Goal: Information Seeking & Learning: Learn about a topic

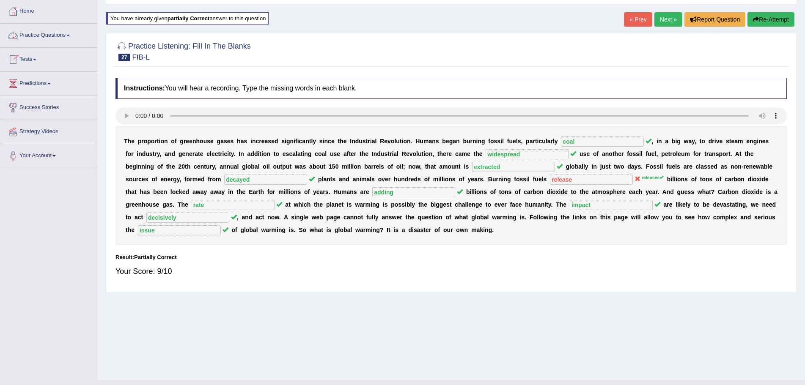
click at [70, 35] on span at bounding box center [67, 36] width 3 height 2
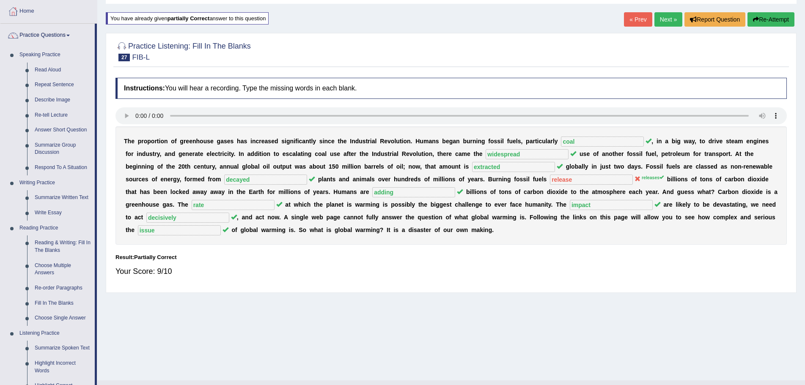
click at [655, 17] on link "Next »" at bounding box center [668, 19] width 28 height 14
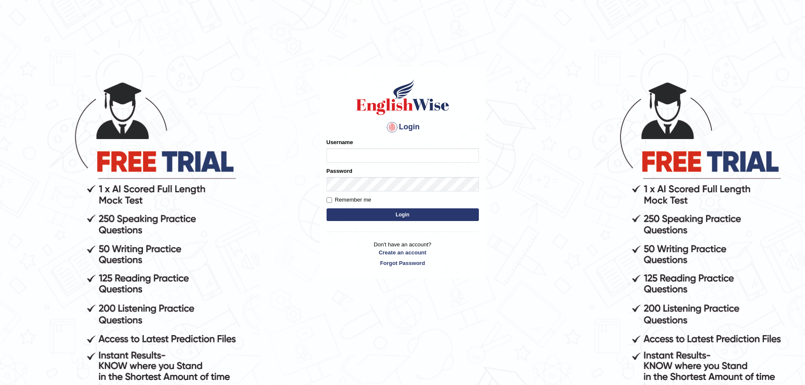
type input "Mugwunali"
click at [401, 213] on button "Login" at bounding box center [402, 214] width 152 height 13
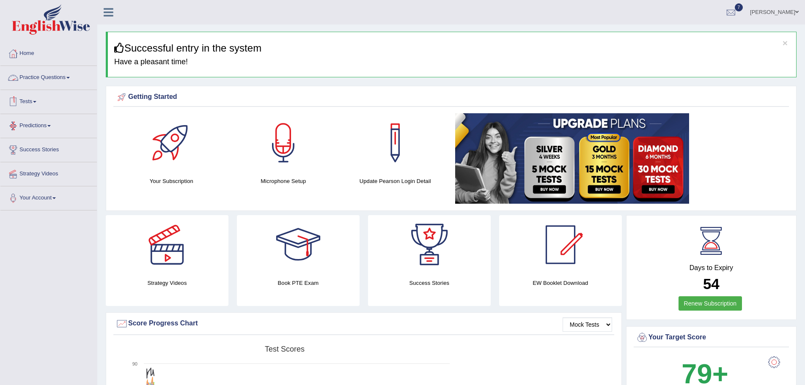
click at [69, 76] on link "Practice Questions" at bounding box center [48, 76] width 96 height 21
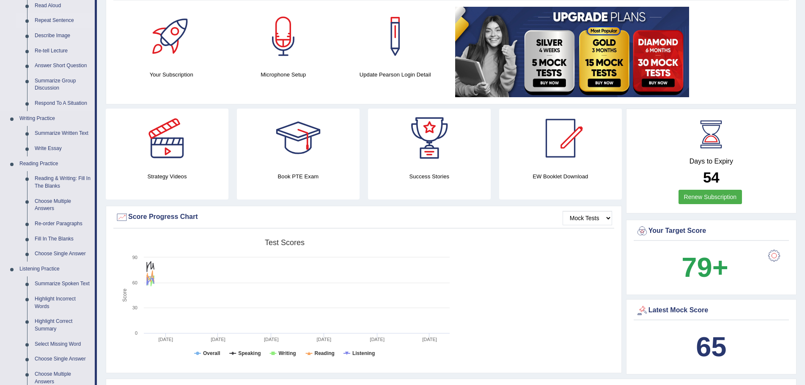
scroll to position [254, 0]
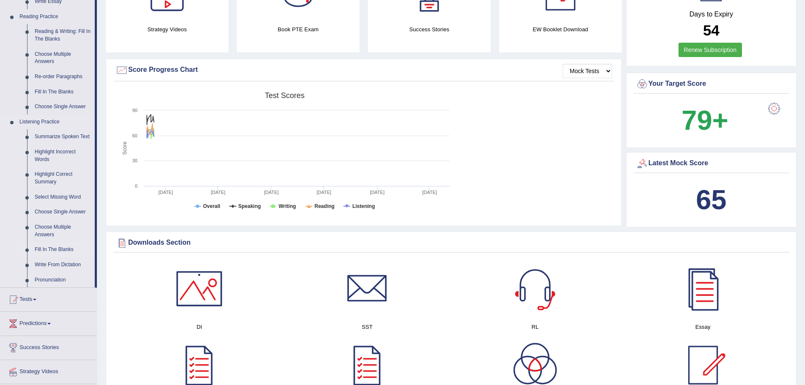
click at [58, 248] on link "Fill In The Blanks" at bounding box center [63, 249] width 64 height 15
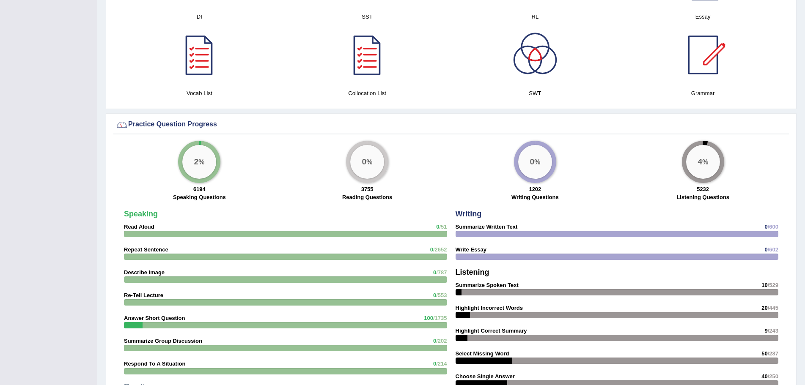
scroll to position [533, 0]
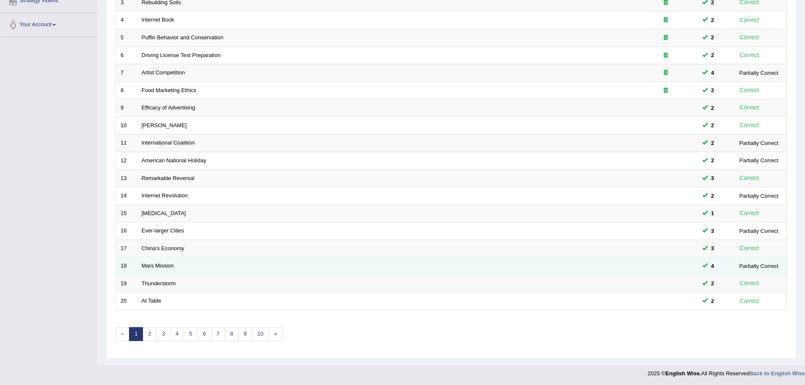
scroll to position [175, 0]
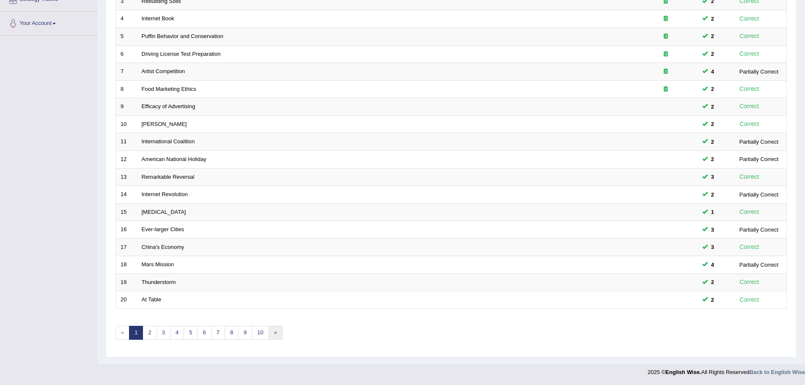
click at [276, 334] on link "»" at bounding box center [275, 333] width 14 height 14
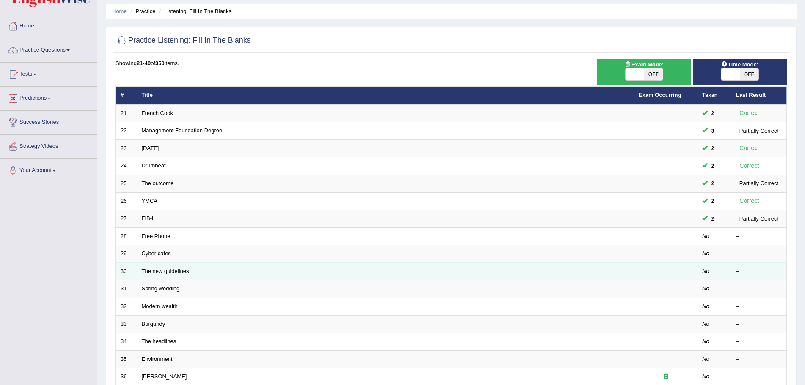
scroll to position [42, 0]
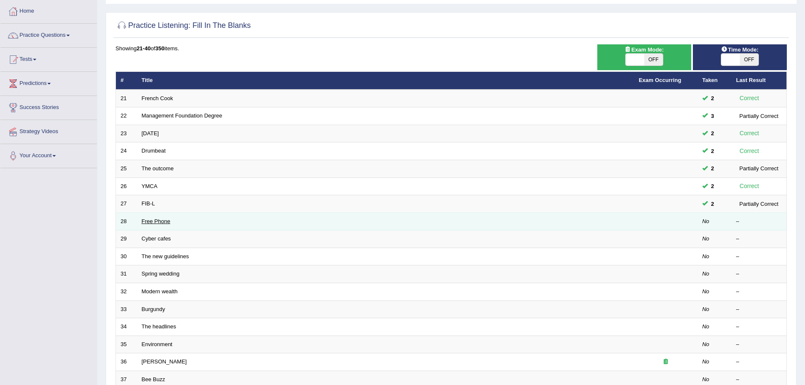
click at [166, 224] on link "Free Phone" at bounding box center [156, 221] width 29 height 6
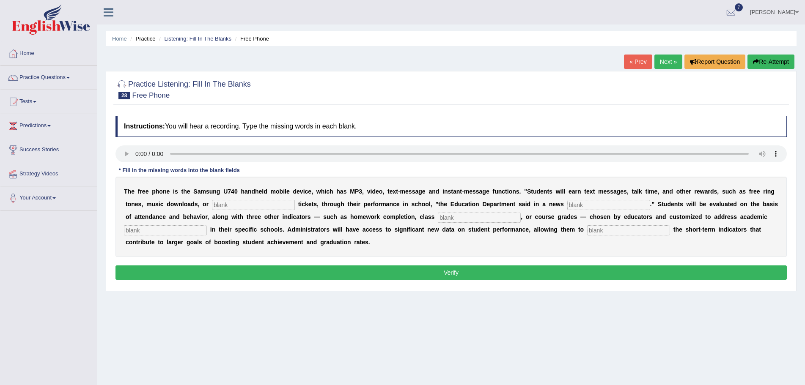
click at [285, 203] on input "text" at bounding box center [253, 205] width 83 height 10
type input "event"
click at [591, 205] on input "text" at bounding box center [608, 205] width 83 height 10
type input "release"
click at [490, 218] on input "text" at bounding box center [479, 218] width 83 height 10
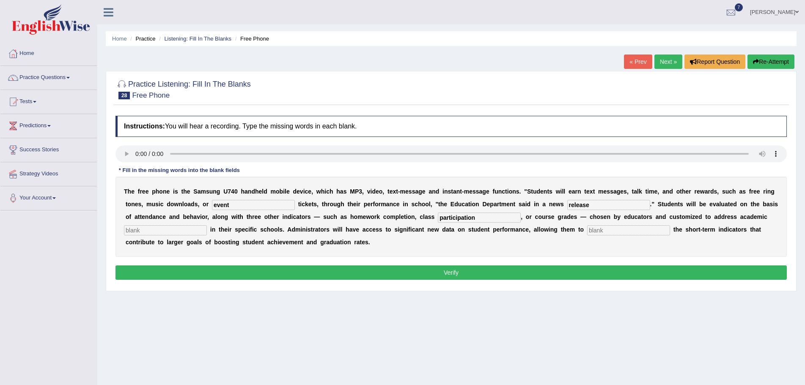
type input "participation"
click at [203, 230] on input "text" at bounding box center [165, 230] width 83 height 10
type input "priorites"
click at [638, 230] on input "text" at bounding box center [628, 230] width 83 height 10
type input "track"
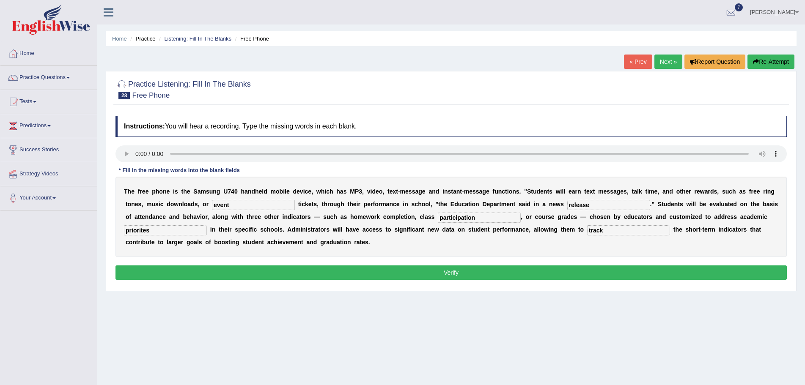
click at [207, 230] on input "priorites" at bounding box center [165, 230] width 83 height 10
type input "priorities"
click at [444, 272] on button "Verify" at bounding box center [450, 273] width 671 height 14
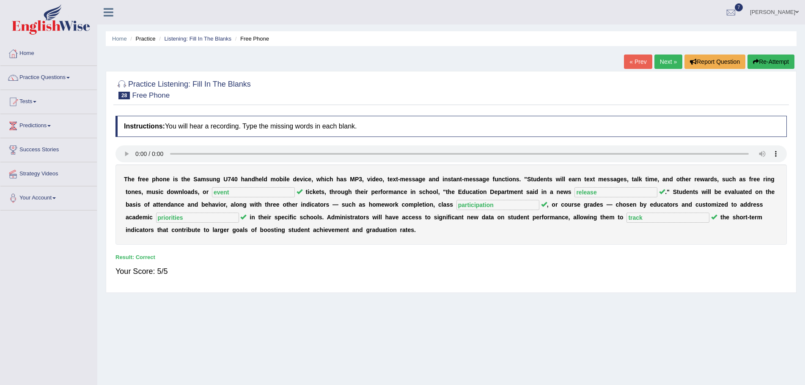
click at [664, 60] on link "Next »" at bounding box center [668, 62] width 28 height 14
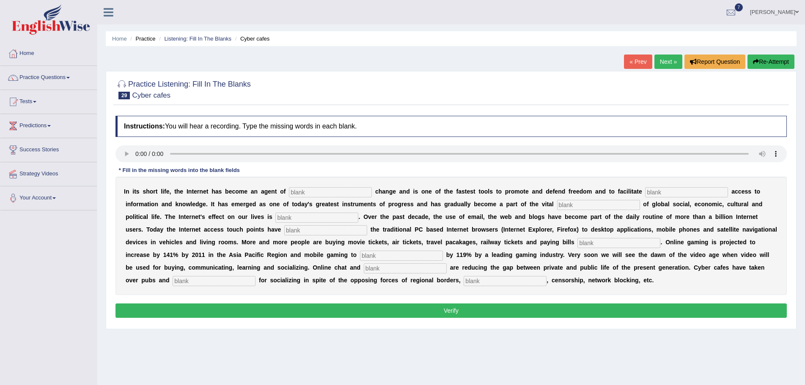
click at [327, 193] on input "text" at bounding box center [330, 192] width 83 height 10
click at [669, 193] on input "text" at bounding box center [686, 192] width 83 height 10
click at [577, 205] on input "text" at bounding box center [598, 205] width 83 height 10
click at [311, 221] on input "text" at bounding box center [316, 218] width 83 height 10
click at [323, 229] on input "text" at bounding box center [325, 230] width 83 height 10
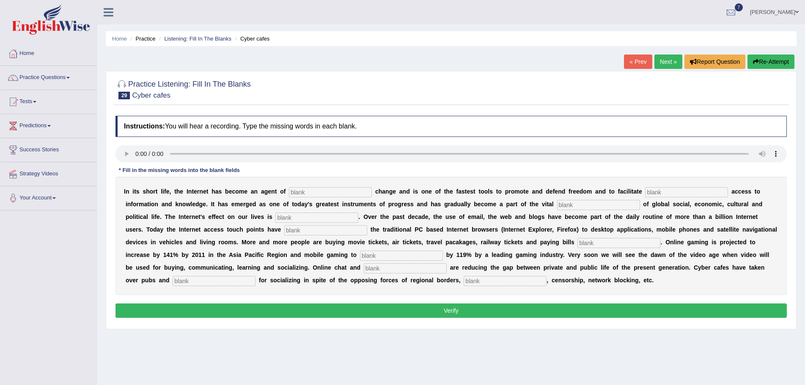
click at [596, 243] on input "text" at bounding box center [618, 243] width 83 height 10
click at [384, 254] on input "text" at bounding box center [401, 256] width 83 height 10
click at [383, 268] on input "text" at bounding box center [405, 268] width 83 height 10
click at [206, 281] on input "text" at bounding box center [214, 281] width 83 height 10
click at [484, 282] on input "text" at bounding box center [504, 281] width 83 height 10
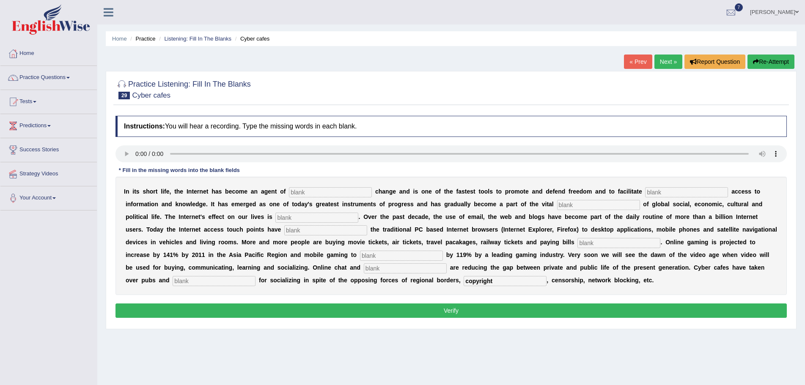
type input "copyright"
click at [353, 192] on input "text" at bounding box center [330, 192] width 83 height 10
type input "revolutionary"
click at [663, 192] on input "text" at bounding box center [686, 192] width 83 height 10
type input "democratic"
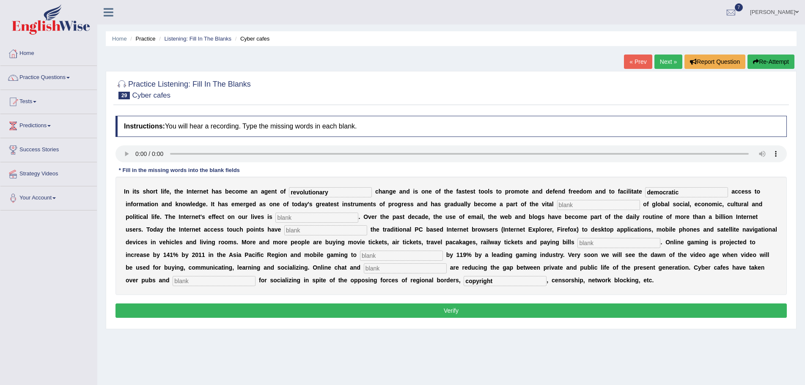
click at [586, 205] on input "text" at bounding box center [598, 205] width 83 height 10
type input "infrastructures"
click at [305, 218] on input "text" at bounding box center [316, 218] width 83 height 10
type input "progressive"
click at [307, 231] on input "text" at bounding box center [325, 230] width 83 height 10
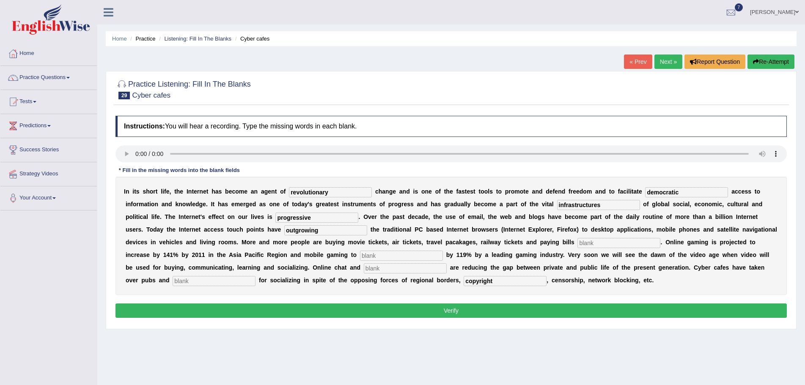
type input "outgrowing"
click at [598, 240] on input "text" at bounding box center [618, 243] width 83 height 10
type input "online"
click at [378, 255] on input "text" at bounding box center [401, 256] width 83 height 10
type input "increases"
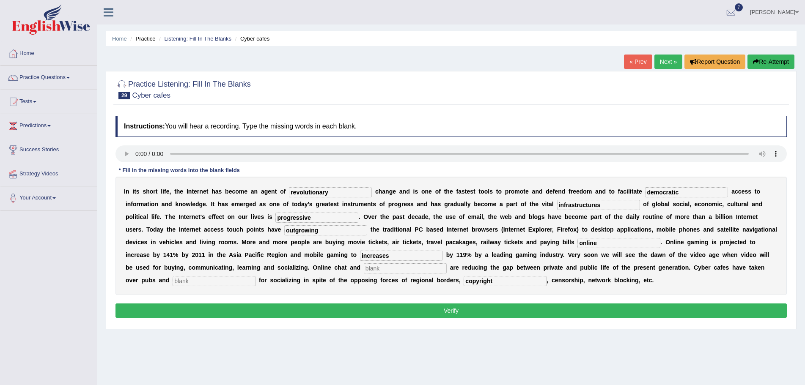
click at [380, 269] on input "text" at bounding box center [405, 268] width 83 height 10
type input "blogs"
click at [214, 278] on input "text" at bounding box center [214, 281] width 83 height 10
type input "publics"
click at [454, 312] on button "Verify" at bounding box center [450, 311] width 671 height 14
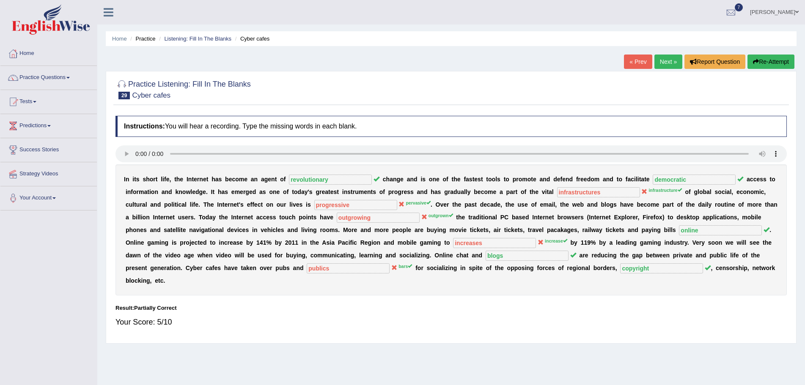
click at [773, 59] on button "Re-Attempt" at bounding box center [770, 62] width 47 height 14
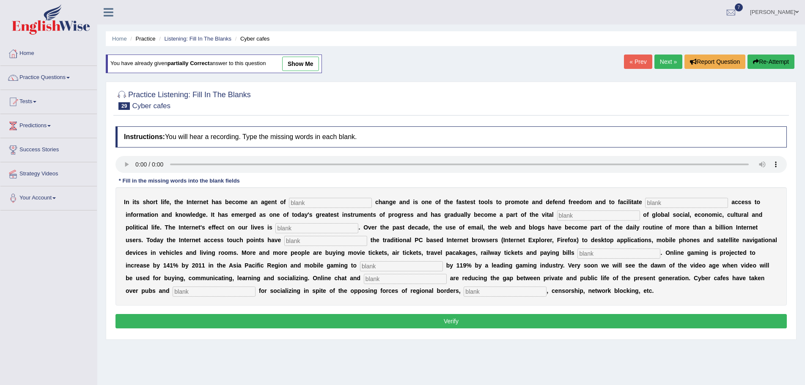
click at [351, 203] on input "text" at bounding box center [330, 203] width 83 height 10
type input "revolutionay"
click at [667, 205] on input "text" at bounding box center [686, 203] width 83 height 10
type input "democratic"
click at [576, 215] on input "text" at bounding box center [598, 216] width 83 height 10
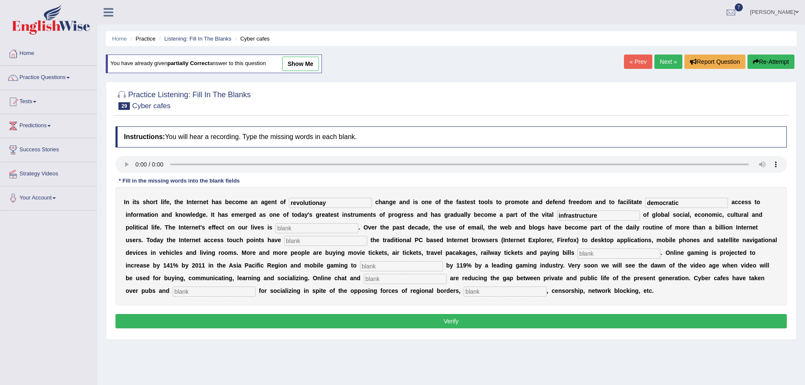
type input "infrastructure"
click at [315, 227] on input "text" at bounding box center [316, 228] width 83 height 10
type input "pervasive"
click at [301, 240] on input "text" at bounding box center [325, 241] width 83 height 10
type input "outgrown"
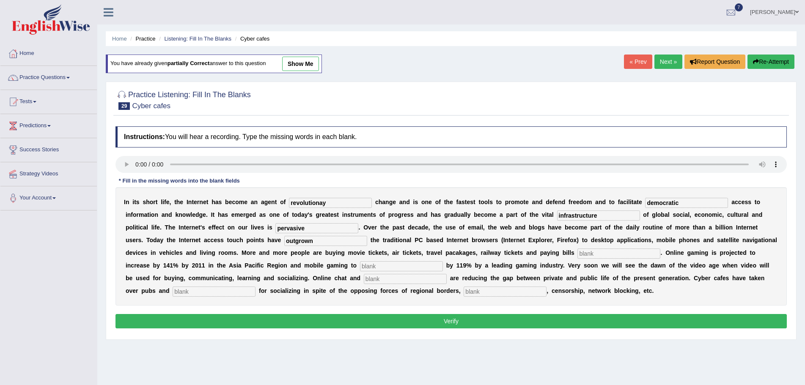
click at [597, 254] on input "text" at bounding box center [618, 254] width 83 height 10
type input "online"
click at [375, 266] on input "text" at bounding box center [401, 266] width 83 height 10
type input "increase"
click at [412, 280] on input "text" at bounding box center [405, 279] width 83 height 10
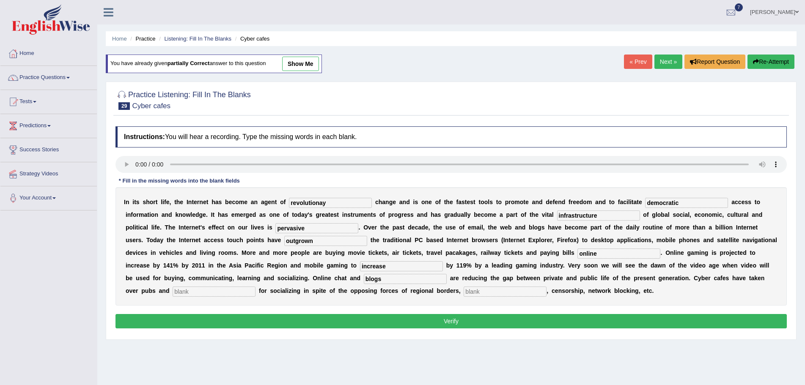
type input "blogs"
click at [237, 291] on input "text" at bounding box center [214, 292] width 83 height 10
type input "bars"
click at [489, 291] on input "text" at bounding box center [504, 292] width 83 height 10
type input "copyright"
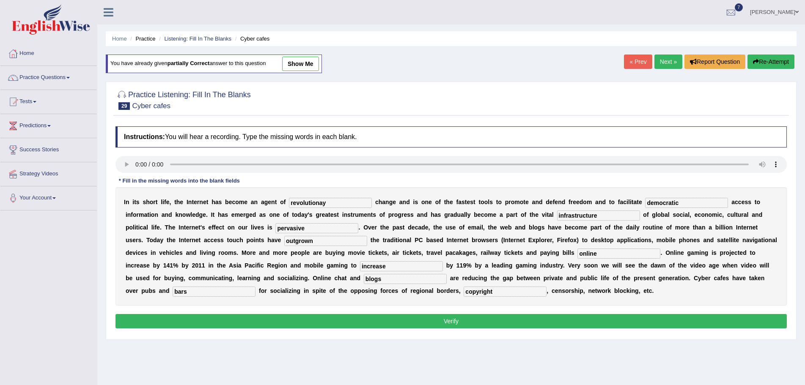
click at [452, 322] on button "Verify" at bounding box center [450, 321] width 671 height 14
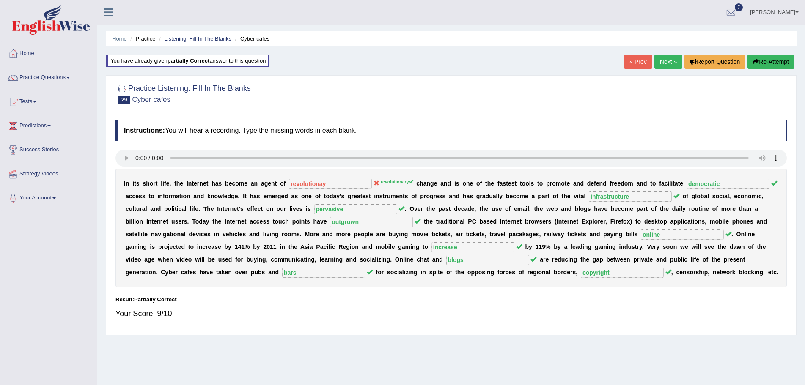
drag, startPoint x: 777, startPoint y: 60, endPoint x: 758, endPoint y: 77, distance: 25.1
click at [776, 61] on button "Re-Attempt" at bounding box center [770, 62] width 47 height 14
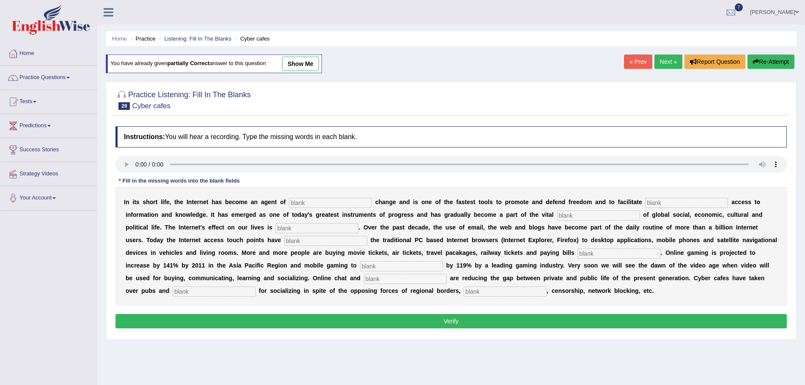
click at [313, 205] on input "text" at bounding box center [330, 203] width 83 height 10
type input "revolutionary"
click at [701, 201] on input "text" at bounding box center [686, 203] width 83 height 10
type input "democratic"
click at [587, 213] on input "text" at bounding box center [598, 216] width 83 height 10
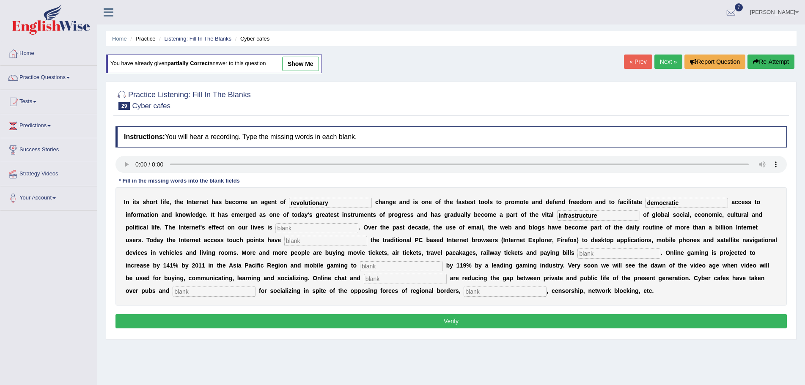
type input "infrastructure"
click at [312, 228] on input "text" at bounding box center [316, 228] width 83 height 10
type input "pervasive"
click at [312, 242] on input "text" at bounding box center [325, 241] width 83 height 10
type input "outgrown"
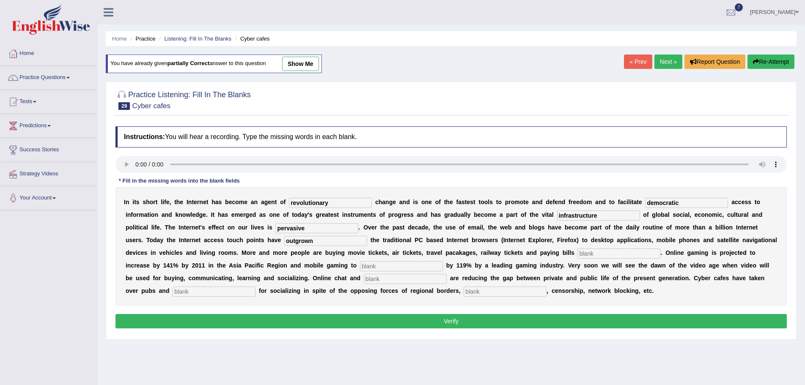
click at [601, 255] on input "text" at bounding box center [618, 254] width 83 height 10
type input "online"
click at [416, 265] on input "text" at bounding box center [401, 266] width 83 height 10
type input "increase"
click at [403, 281] on input "text" at bounding box center [405, 279] width 83 height 10
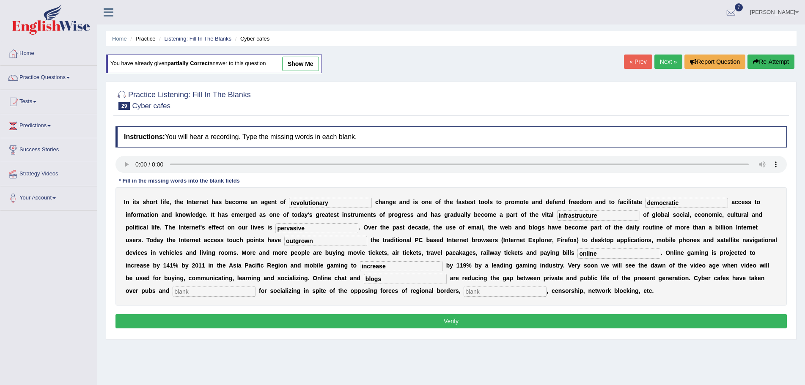
type input "blogs"
click at [229, 294] on input "text" at bounding box center [214, 292] width 83 height 10
type input "bars"
click at [486, 293] on input "text" at bounding box center [504, 292] width 83 height 10
type input "copyright"
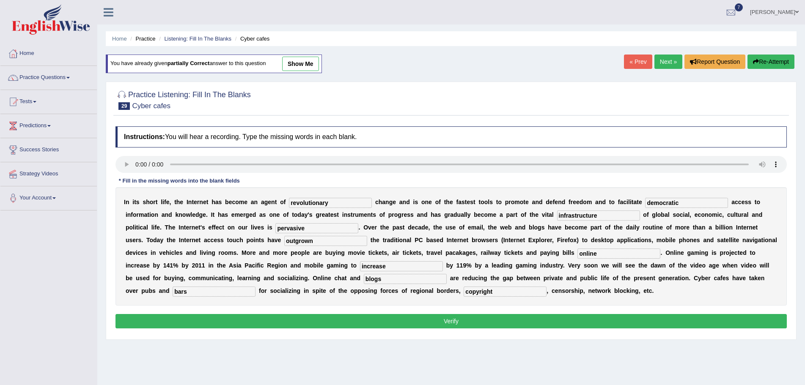
click at [451, 319] on button "Verify" at bounding box center [450, 321] width 671 height 14
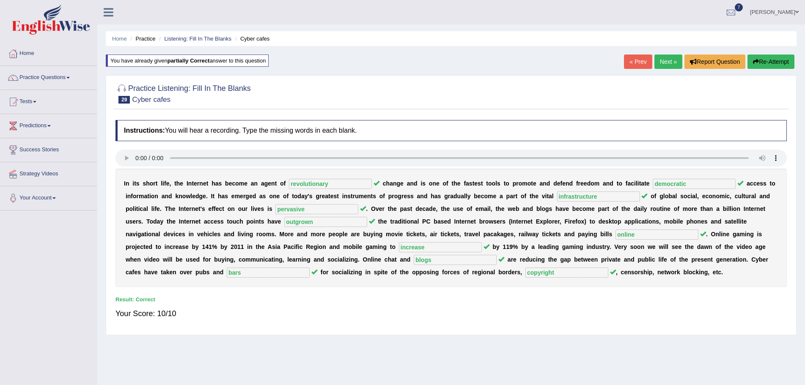
click at [663, 59] on link "Next »" at bounding box center [668, 62] width 28 height 14
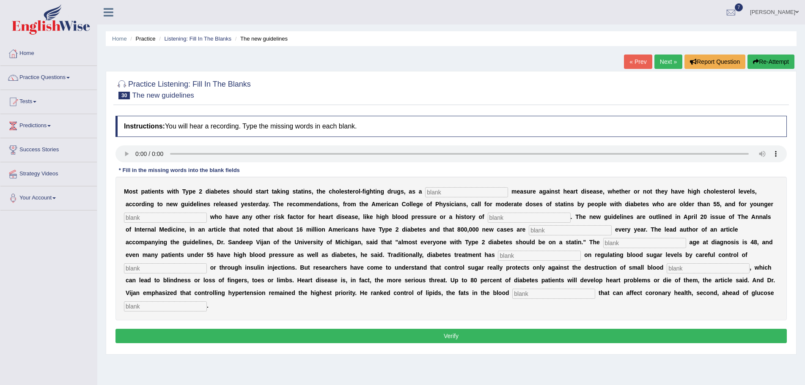
click at [442, 193] on input "text" at bounding box center [466, 192] width 83 height 10
click at [198, 216] on input "text" at bounding box center [165, 218] width 83 height 10
click at [542, 230] on input "text" at bounding box center [570, 230] width 83 height 10
click at [518, 257] on input "text" at bounding box center [539, 256] width 83 height 10
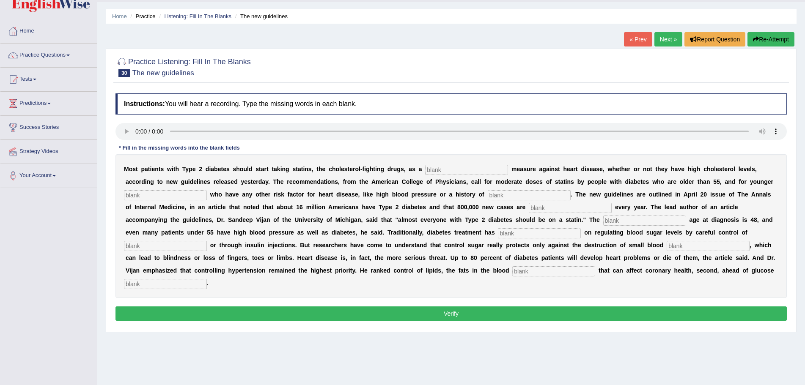
scroll to position [42, 0]
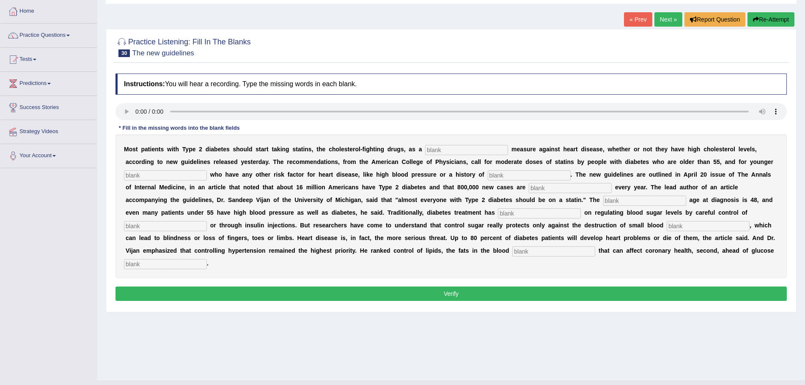
click at [688, 225] on input "text" at bounding box center [707, 226] width 83 height 10
click at [536, 254] on input "text" at bounding box center [553, 252] width 83 height 10
click at [467, 150] on input "text" at bounding box center [466, 150] width 83 height 10
type input "preventative"
click at [189, 170] on input "text" at bounding box center [165, 175] width 83 height 10
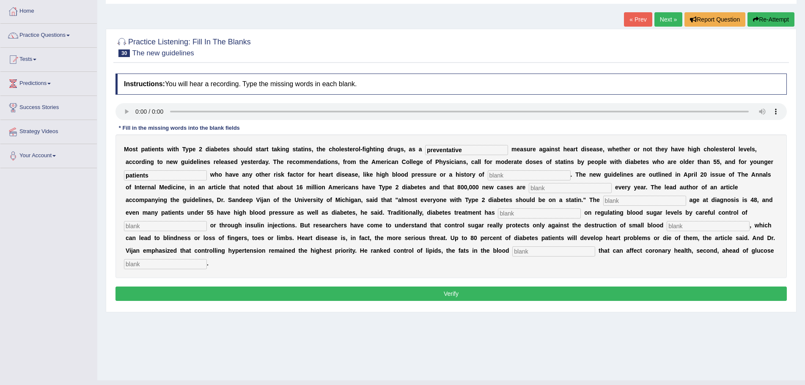
type input "patients"
click at [501, 176] on input "text" at bounding box center [529, 175] width 83 height 10
type input "smoking"
click at [547, 186] on input "text" at bounding box center [570, 188] width 83 height 10
type input "diagnosed"
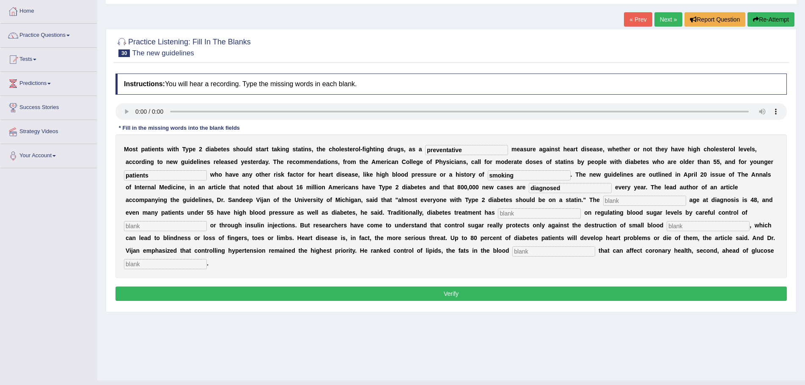
click at [619, 200] on input "text" at bounding box center [644, 201] width 83 height 10
type input "average"
click at [506, 214] on input "text" at bounding box center [539, 213] width 83 height 10
type input "focused"
click at [189, 225] on input "text" at bounding box center [165, 226] width 83 height 10
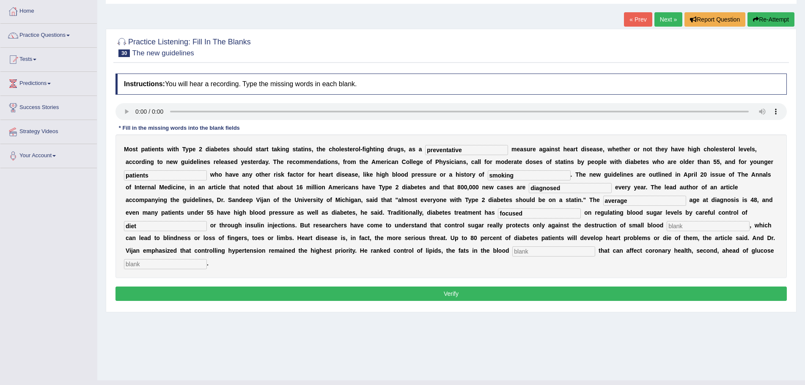
type input "diet"
click at [688, 227] on input "text" at bounding box center [707, 226] width 83 height 10
type input "vessel"
click at [554, 249] on input "text" at bounding box center [553, 252] width 83 height 10
type input "stream"
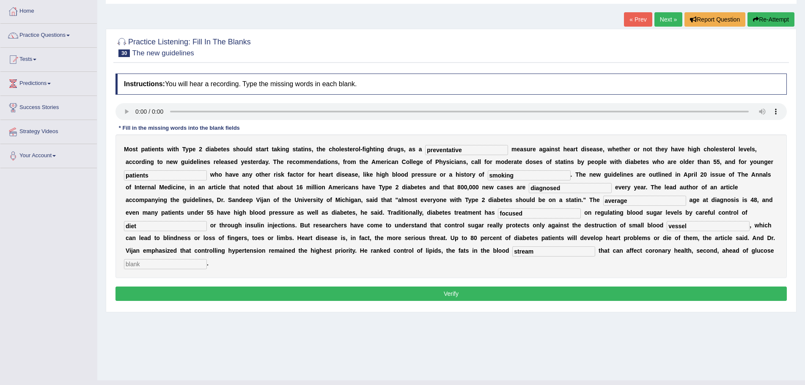
click at [193, 265] on input "text" at bounding box center [165, 264] width 83 height 10
type input "regulation"
click at [463, 291] on button "Verify" at bounding box center [450, 294] width 671 height 14
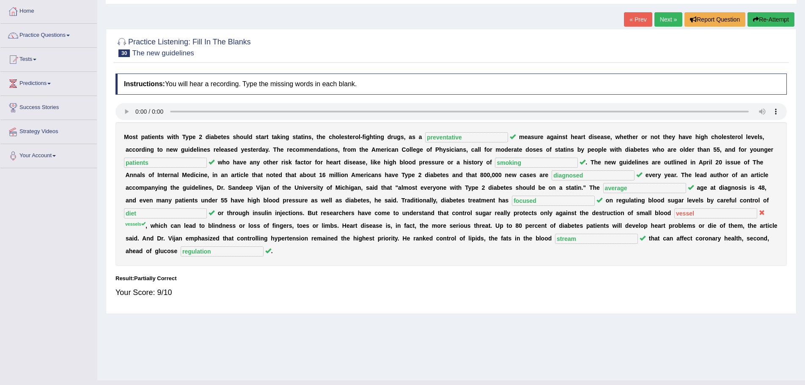
click at [763, 19] on button "Re-Attempt" at bounding box center [770, 19] width 47 height 14
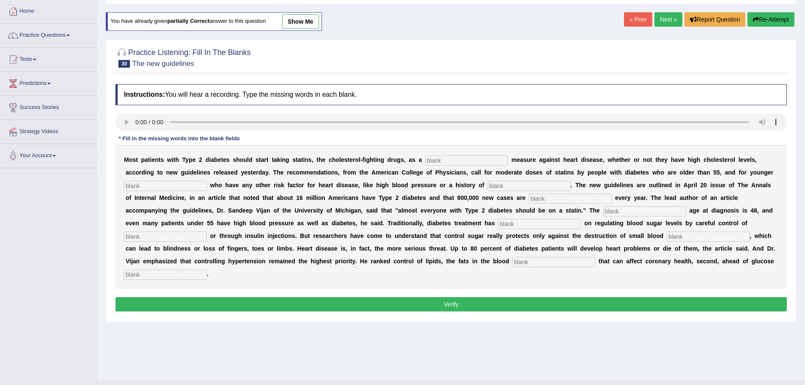
click at [448, 162] on input "text" at bounding box center [466, 161] width 83 height 10
type input "preventative"
click at [194, 186] on input "text" at bounding box center [165, 186] width 83 height 10
type input "patients"
click at [504, 187] on input "text" at bounding box center [529, 186] width 83 height 10
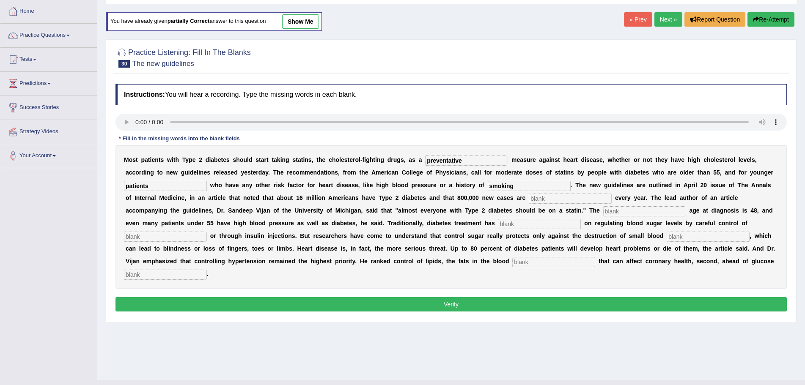
type input "smoking"
click at [546, 198] on input "text" at bounding box center [570, 199] width 83 height 10
type input "diagnosed"
click at [624, 211] on input "text" at bounding box center [644, 211] width 83 height 10
type input "average"
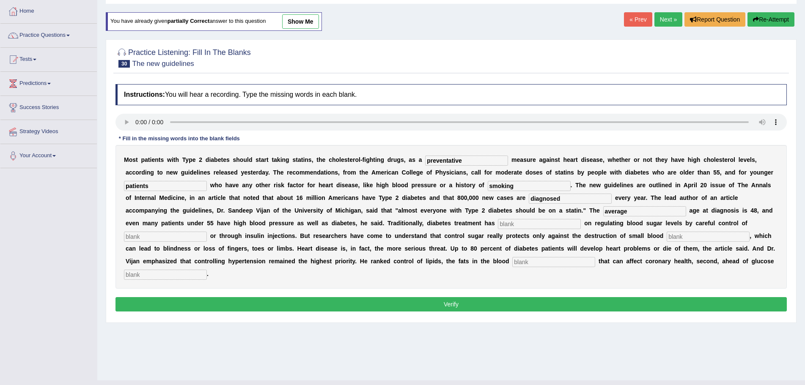
click at [525, 225] on input "text" at bounding box center [539, 224] width 83 height 10
type input "focused"
click at [181, 238] on input "text" at bounding box center [165, 237] width 83 height 10
type input "diet"
click at [683, 237] on input "text" at bounding box center [707, 237] width 83 height 10
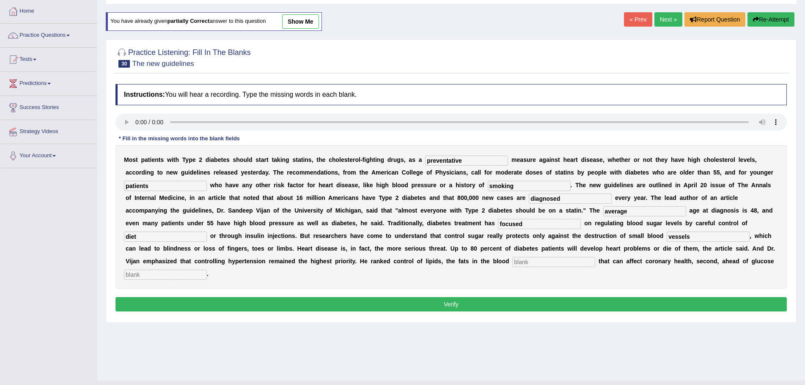
type input "vessels"
click at [566, 263] on input "text" at bounding box center [553, 262] width 83 height 10
type input "stream"
click at [189, 276] on input "text" at bounding box center [165, 275] width 83 height 10
type input "regulation"
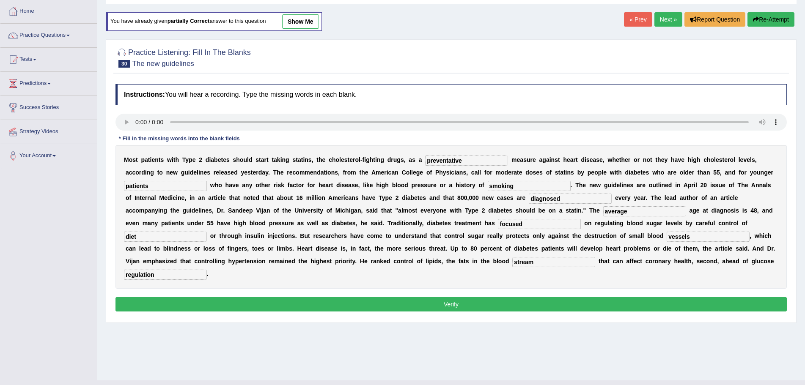
click at [444, 303] on button "Verify" at bounding box center [450, 304] width 671 height 14
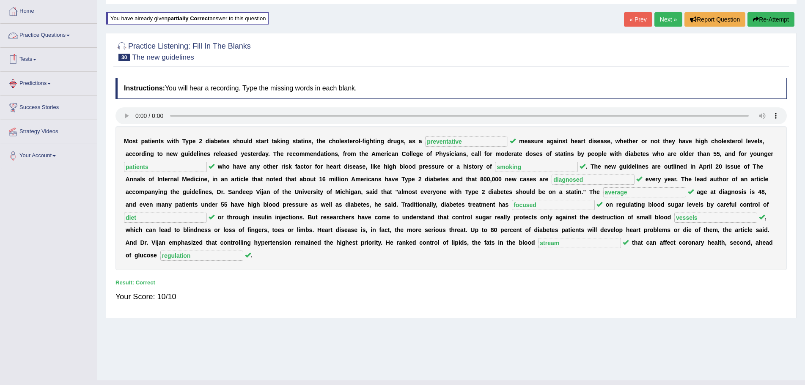
click at [70, 36] on span at bounding box center [67, 36] width 3 height 2
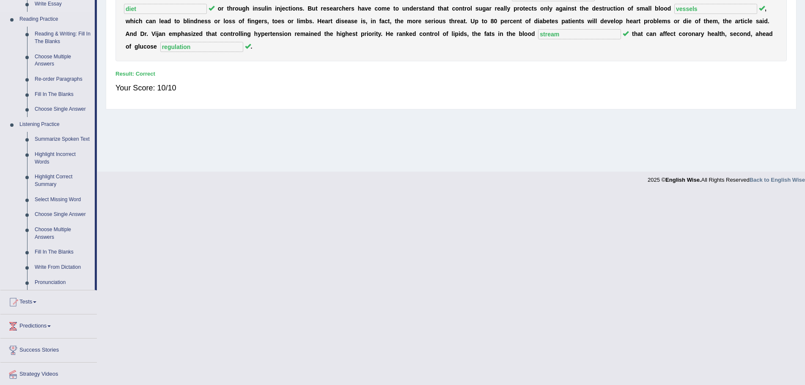
scroll to position [254, 0]
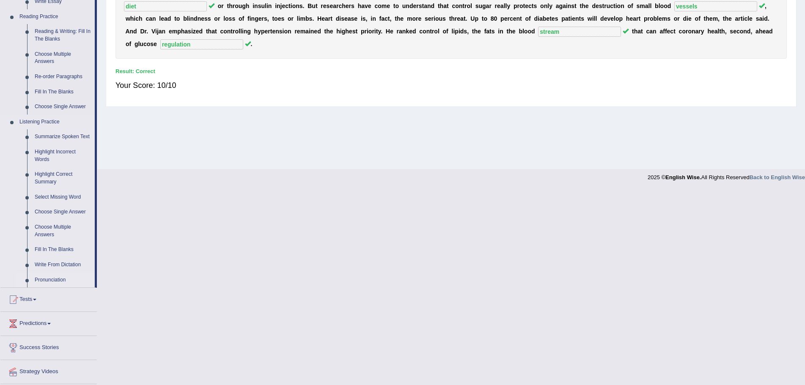
click at [41, 279] on link "Pronunciation" at bounding box center [63, 280] width 64 height 15
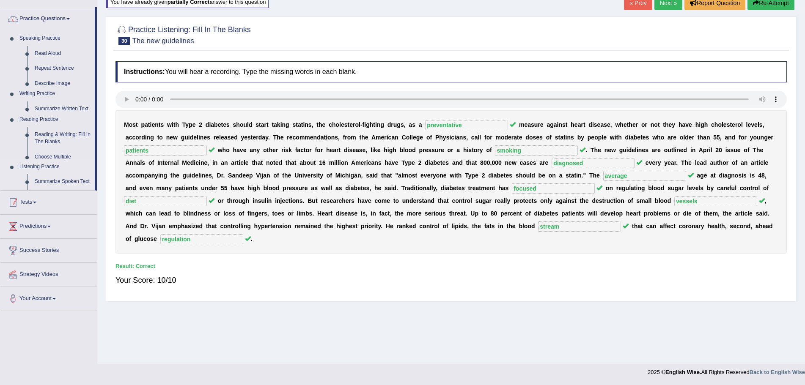
scroll to position [59, 0]
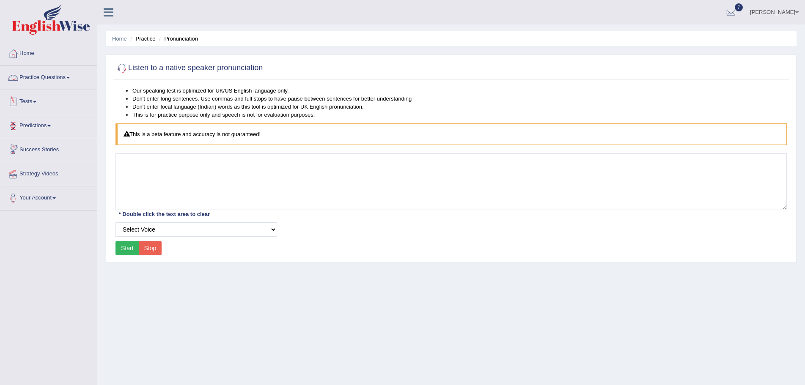
click at [72, 77] on link "Practice Questions" at bounding box center [48, 76] width 96 height 21
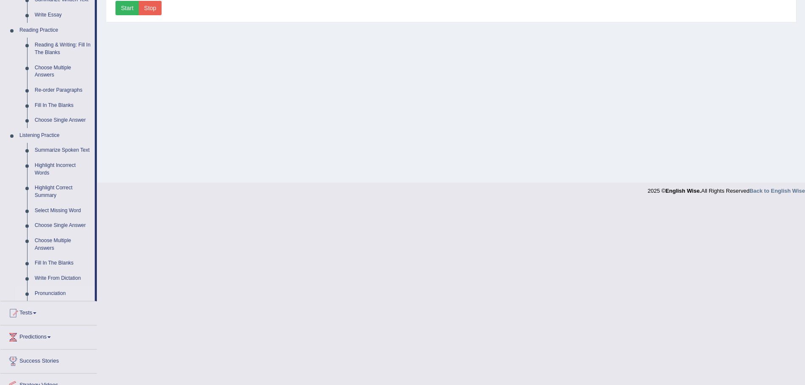
scroll to position [254, 0]
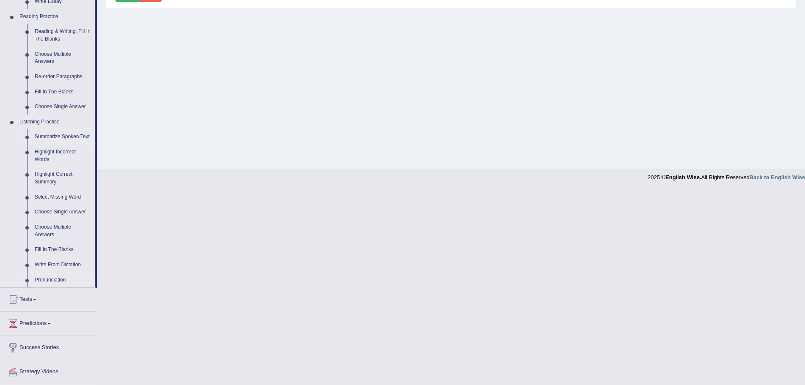
click at [67, 134] on link "Summarize Spoken Text" at bounding box center [63, 136] width 64 height 15
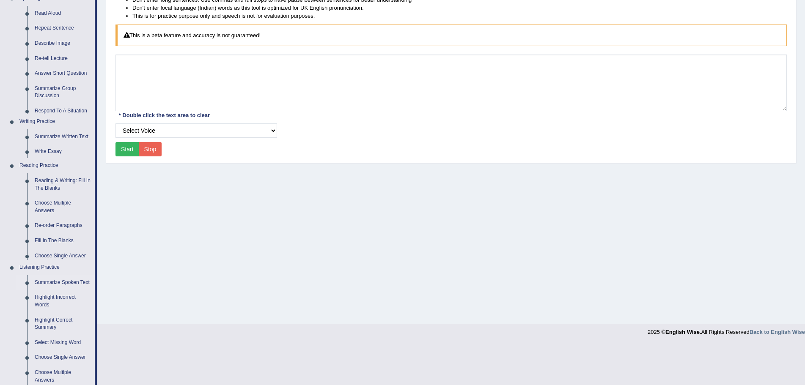
scroll to position [59, 0]
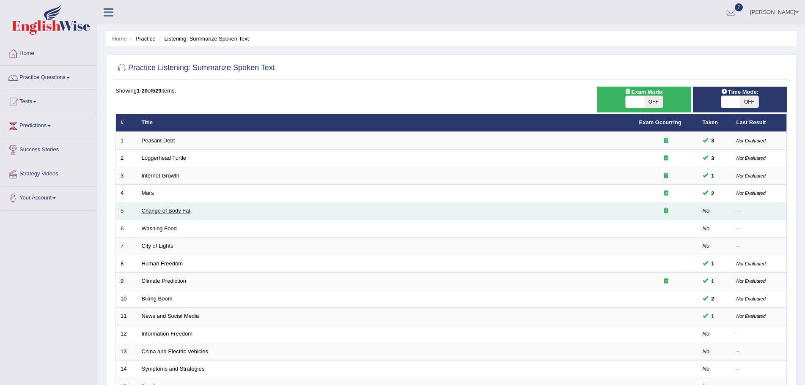
click at [168, 212] on link "Change of Body Fat" at bounding box center [166, 211] width 49 height 6
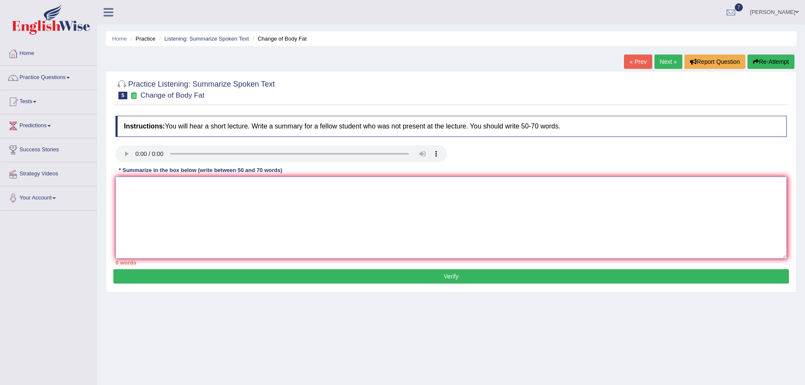
click at [256, 187] on textarea at bounding box center [450, 218] width 671 height 82
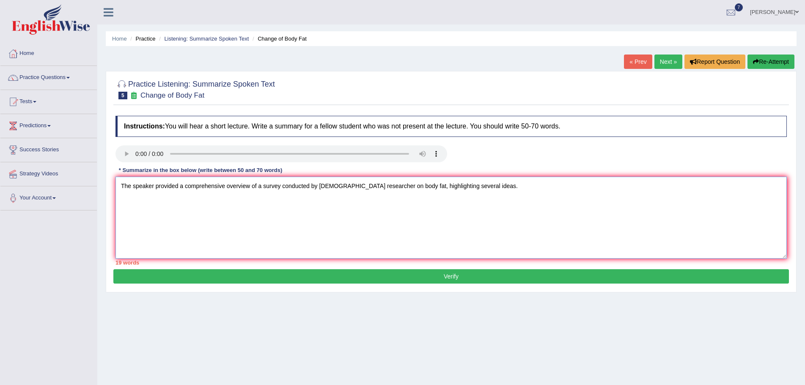
click at [373, 187] on textarea "The speaker provided a comprehensive overview of a survey conducted by [DEMOGRA…" at bounding box center [450, 218] width 671 height 82
click at [486, 185] on textarea "The speaker provided a comprehensive overview of a survey conducted by [DEMOGRA…" at bounding box center [450, 218] width 671 height 82
click at [563, 185] on textarea "The speaker provided a comprehensive overview of a survey conducted by [DEMOGRA…" at bounding box center [450, 218] width 671 height 82
click at [610, 186] on textarea "The speaker provided a comprehensive overview of a survey conducted by [DEMOGRA…" at bounding box center [450, 218] width 671 height 82
click at [563, 187] on textarea "The speaker provided a comprehensive overview of a survey conducted by [DEMOGRA…" at bounding box center [450, 218] width 671 height 82
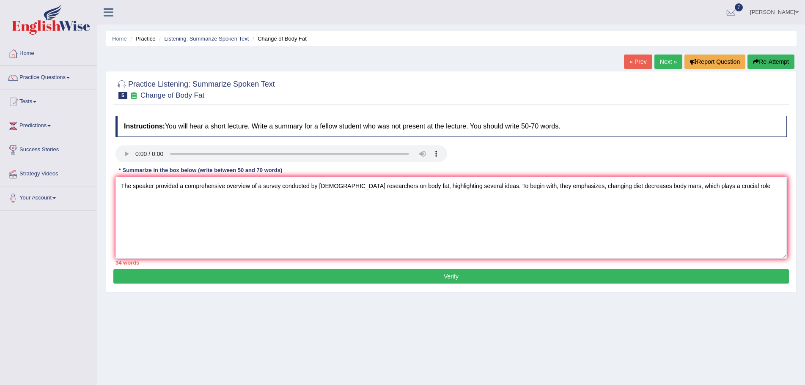
click at [639, 333] on div "Home Practice Listening: Summarize Spoken Text Change of Body Fat « Prev Next »…" at bounding box center [450, 211] width 707 height 423
click at [563, 187] on textarea "The speaker provided a comprehensive overview of a survey conducted by Canadian…" at bounding box center [450, 218] width 671 height 82
click at [732, 186] on textarea "The speaker provided a comprehensive overview of a survey conducted by Canadian…" at bounding box center [450, 218] width 671 height 82
click at [564, 187] on textarea "The speaker provided a comprehensive overview of a survey conducted by Canadian…" at bounding box center [450, 218] width 671 height 82
drag, startPoint x: 664, startPoint y: 186, endPoint x: 608, endPoint y: 183, distance: 56.7
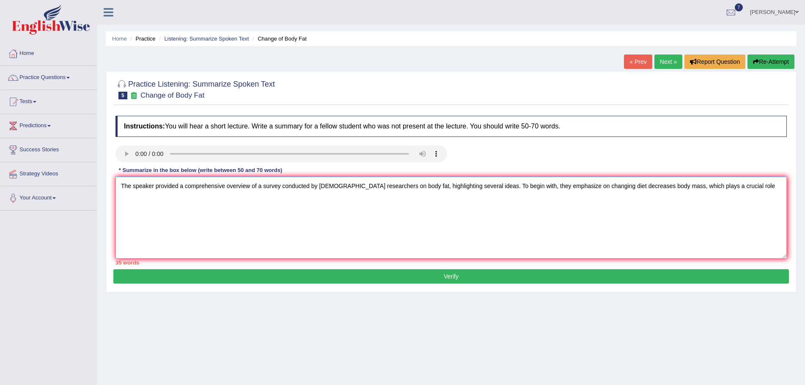
click at [608, 183] on textarea "The speaker provided a comprehensive overview of a survey conducted by Canadian…" at bounding box center [450, 218] width 671 height 82
paste textarea "decreases body mass"
click at [664, 187] on textarea "The speaker provided a comprehensive overview of a survey conducted by Canadian…" at bounding box center [450, 218] width 671 height 82
click at [744, 186] on textarea "The speaker provided a comprehensive overview of a survey conducted by Canadian…" at bounding box center [450, 218] width 671 height 82
click at [751, 187] on textarea "The speaker provided a comprehensive overview of a survey conducted by Canadian…" at bounding box center [450, 218] width 671 height 82
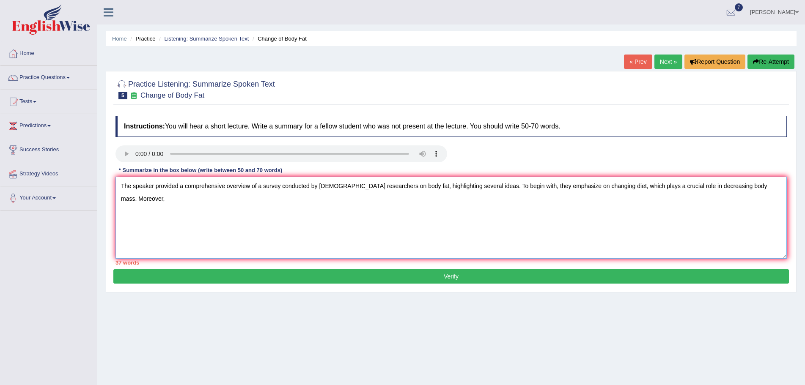
click at [746, 188] on textarea "The speaker provided a comprehensive overview of a survey conducted by Canadian…" at bounding box center [450, 218] width 671 height 82
click at [164, 198] on textarea "The speaker provided a comprehensive overview of a survey conducted by Canadian…" at bounding box center [450, 218] width 671 height 82
click at [284, 200] on textarea "The speaker provided a comprehensive overview of a survey conducted by Canadian…" at bounding box center [450, 218] width 671 height 82
click at [274, 200] on textarea "The speaker provided a comprehensive overview of a survey conducted by Canadian…" at bounding box center [450, 218] width 671 height 82
click at [288, 195] on textarea "The speaker provided a comprehensive overview of a survey conducted by Canadian…" at bounding box center [450, 218] width 671 height 82
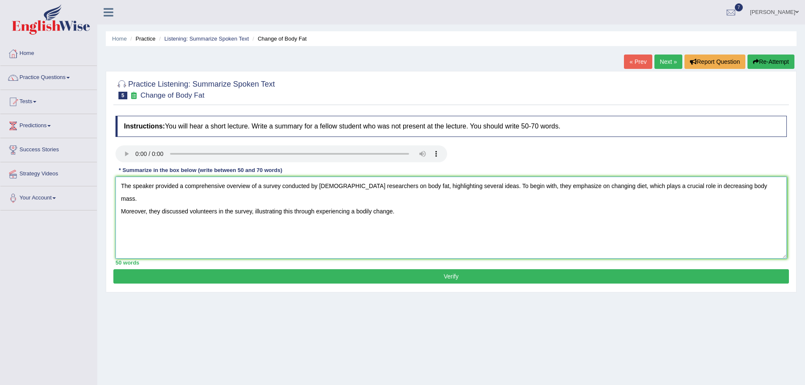
click at [400, 199] on textarea "The speaker provided a comprehensive overview of a survey conducted by Canadian…" at bounding box center [450, 218] width 671 height 82
click at [749, 187] on textarea "The speaker provided a comprehensive overview of a survey conducted by Canadian…" at bounding box center [450, 218] width 671 height 82
click at [746, 186] on textarea "The speaker provided a comprehensive overview of a survey conducted by Canadian…" at bounding box center [450, 218] width 671 height 82
click at [745, 186] on textarea "The speaker provided a comprehensive overview of a survey conducted by Canadian…" at bounding box center [450, 218] width 671 height 82
click at [118, 210] on textarea "The speaker provided a comprehensive overview of a survey conducted by Canadian…" at bounding box center [450, 218] width 671 height 82
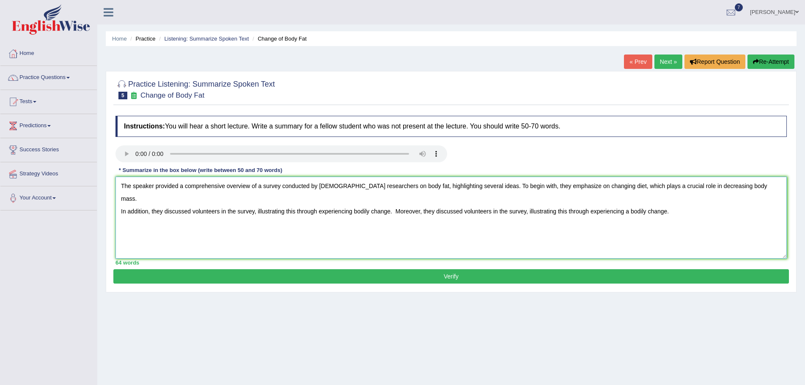
click at [492, 199] on textarea "The speaker provided a comprehensive overview of a survey conducted by Canadian…" at bounding box center [450, 218] width 671 height 82
click at [526, 200] on textarea "The speaker provided a comprehensive overview of a survey conducted by Canadian…" at bounding box center [450, 218] width 671 height 82
click at [512, 197] on textarea "The speaker provided a comprehensive overview of a survey conducted by Canadian…" at bounding box center [450, 218] width 671 height 82
click at [511, 199] on textarea "The speaker provided a comprehensive overview of a survey conducted by Canadian…" at bounding box center [450, 218] width 671 height 82
click at [627, 199] on textarea "The speaker provided a comprehensive overview of a survey conducted by Canadian…" at bounding box center [450, 218] width 671 height 82
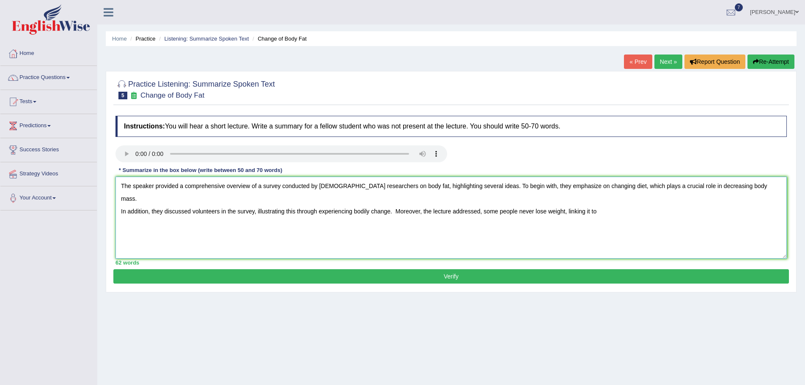
click at [605, 198] on textarea "The speaker provided a comprehensive overview of a survey conducted by Canadian…" at bounding box center [450, 218] width 671 height 82
click at [614, 198] on textarea "The speaker provided a comprehensive overview of a survey conducted by Canadian…" at bounding box center [450, 218] width 671 height 82
click at [603, 200] on textarea "The speaker provided a comprehensive overview of a survey conducted by Canadian…" at bounding box center [450, 218] width 671 height 82
click at [667, 199] on textarea "The speaker provided a comprehensive overview of a survey conducted by Canadian…" at bounding box center [450, 218] width 671 height 82
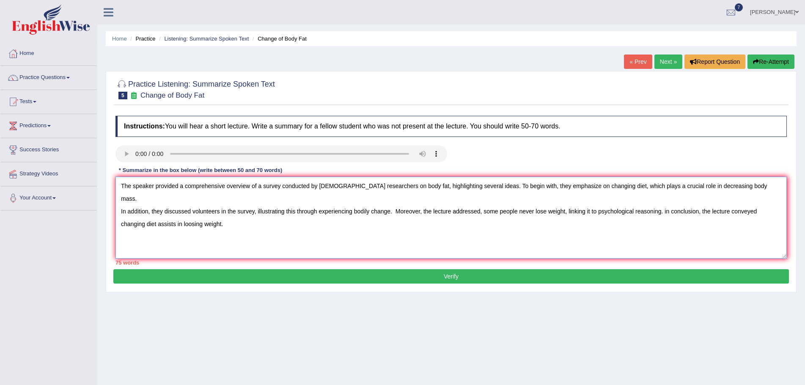
click at [263, 188] on textarea "The speaker provided a comprehensive overview of a survey conducted by Canadian…" at bounding box center [450, 218] width 671 height 82
click at [397, 186] on textarea "The speaker provided a comprehensive overview of research survey conducted by C…" at bounding box center [450, 218] width 671 height 82
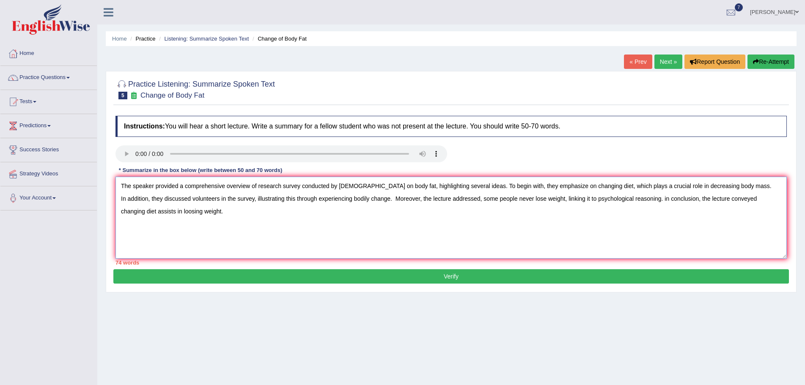
click at [257, 186] on textarea "The speaker provided a comprehensive overview of research survey conducted by C…" at bounding box center [450, 218] width 671 height 82
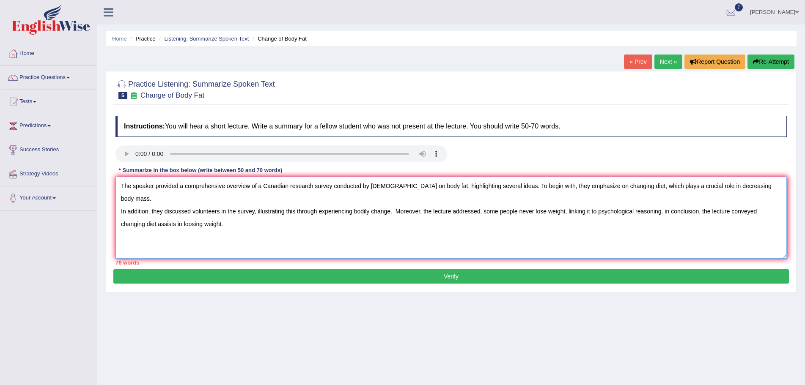
click at [395, 186] on textarea "The speaker provided a comprehensive overview of a Canadian research survey con…" at bounding box center [450, 218] width 671 height 82
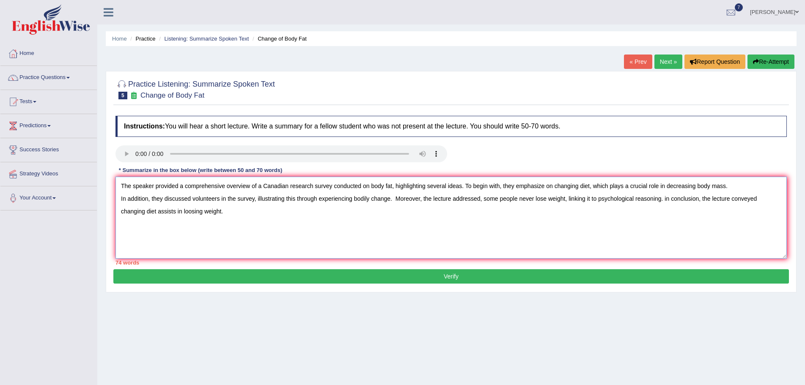
click at [254, 199] on textarea "The speaker provided a comprehensive overview of a Canadian research survey con…" at bounding box center [450, 218] width 671 height 82
click at [464, 200] on textarea "The speaker provided a comprehensive overview of a Canadian research survey con…" at bounding box center [450, 218] width 671 height 82
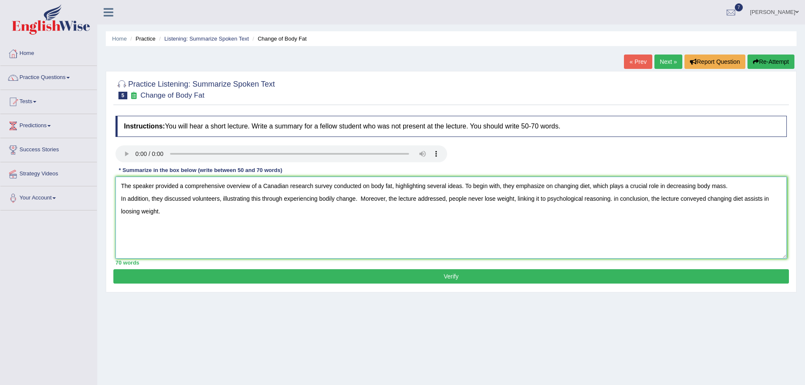
click at [614, 199] on textarea "The speaker provided a comprehensive overview of a Canadian research survey con…" at bounding box center [450, 218] width 671 height 82
click at [614, 200] on textarea "The speaker provided a comprehensive overview of a Canadian research survey con…" at bounding box center [450, 218] width 671 height 82
click at [764, 199] on textarea "The speaker provided a comprehensive overview of a Canadian research survey con…" at bounding box center [450, 218] width 671 height 82
click at [767, 199] on textarea "The speaker provided a comprehensive overview of a Canadian research survey con…" at bounding box center [450, 218] width 671 height 82
click at [332, 187] on textarea "The speaker provided a comprehensive overview of a Canadian research survey con…" at bounding box center [450, 218] width 671 height 82
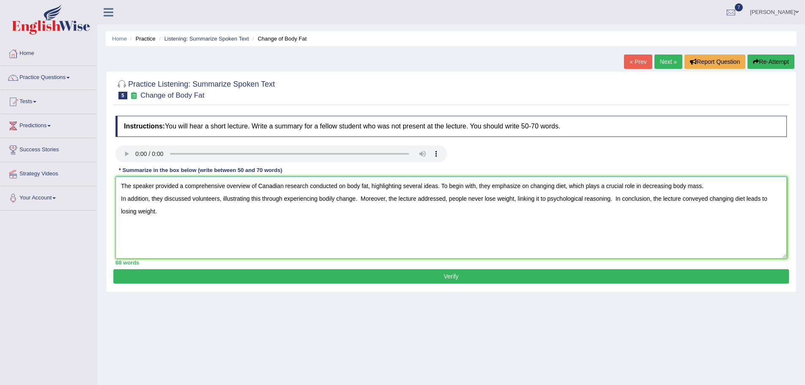
click at [529, 188] on textarea "The speaker provided a comprehensive overview of Canadian research conducted on…" at bounding box center [450, 218] width 671 height 82
click at [755, 200] on textarea "The speaker provided a comprehensive overview of Canadian research conducted on…" at bounding box center [450, 218] width 671 height 82
click at [756, 197] on textarea "The speaker provided a comprehensive overview of Canadian research conducted on…" at bounding box center [450, 218] width 671 height 82
click at [772, 198] on textarea "The speaker provided a comprehensive overview of Canadian research conducted on…" at bounding box center [450, 218] width 671 height 82
click at [778, 199] on textarea "The speaker provided a comprehensive overview of Canadian research conducted on…" at bounding box center [450, 218] width 671 height 82
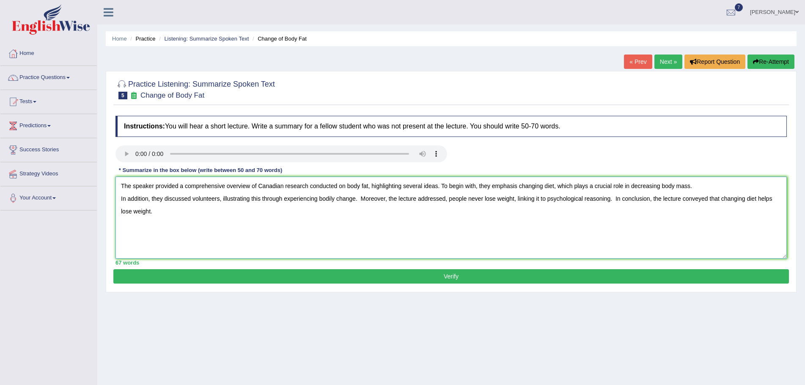
type textarea "The speaker provided a comprehensive overview of Canadian research conducted on…"
click at [445, 274] on button "Verify" at bounding box center [450, 276] width 675 height 14
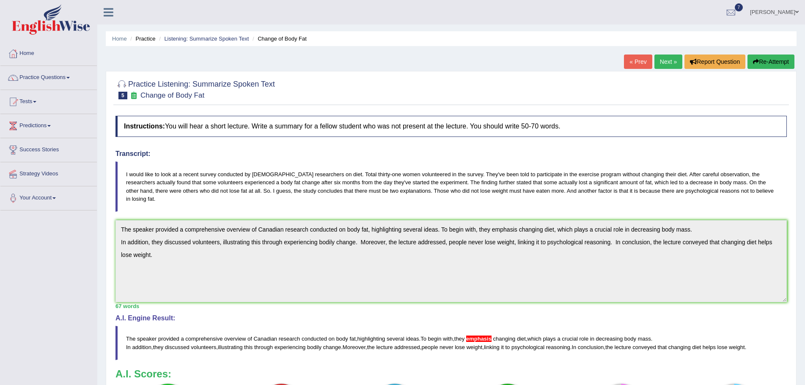
click at [663, 60] on link "Next »" at bounding box center [668, 62] width 28 height 14
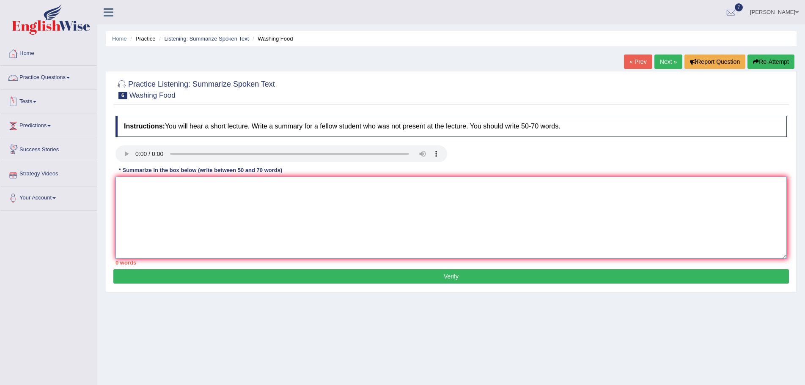
click at [148, 198] on textarea at bounding box center [450, 218] width 671 height 82
click at [175, 185] on textarea "The speaker provide a comprehensive overview" at bounding box center [450, 218] width 671 height 82
click at [263, 185] on textarea "The speaker providees a comprehensive overview" at bounding box center [450, 218] width 671 height 82
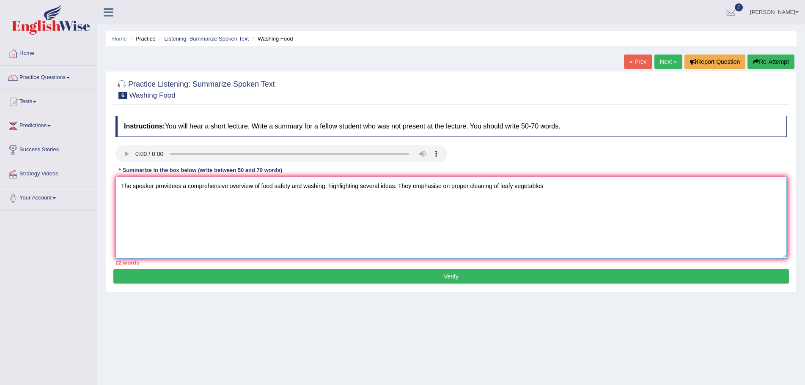
click at [449, 187] on textarea "The speaker providees a comprehensive overview of food safety and washing, high…" at bounding box center [450, 218] width 671 height 82
click at [550, 186] on textarea "The speaker providees a comprehensive overview of food safety and washing, high…" at bounding box center [450, 218] width 671 height 82
click at [548, 187] on textarea "The speaker providees a comprehensive overview of food safety and washing, high…" at bounding box center [450, 218] width 671 height 82
click at [624, 186] on textarea "The speaker providees a comprehensive overview of food safety and washing, high…" at bounding box center [450, 218] width 671 height 82
click at [712, 186] on textarea "The speaker providees a comprehensive overview of food safety and washing, high…" at bounding box center [450, 218] width 671 height 82
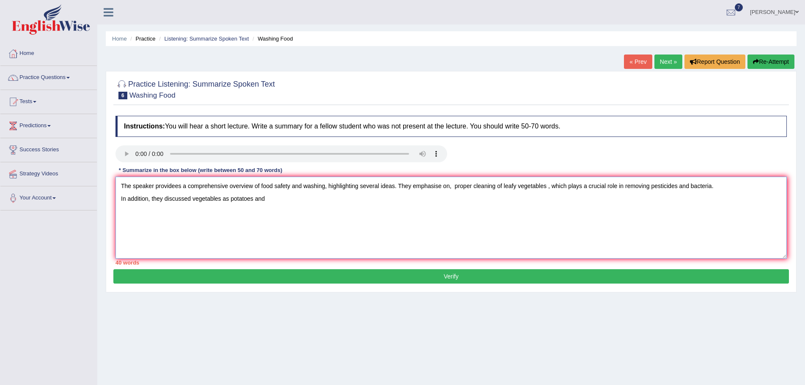
click at [268, 199] on textarea "The speaker providees a comprehensive overview of food safety and washing, high…" at bounding box center [450, 218] width 671 height 82
click at [271, 199] on textarea "The speaker providees a comprehensive overview of food safety and washing, high…" at bounding box center [450, 218] width 671 height 82
click at [389, 200] on textarea "The speaker providees a comprehensive overview of food safety and washing, high…" at bounding box center [450, 218] width 671 height 82
click at [193, 200] on textarea "The speaker providees a comprehensive overview of food safety and washing, high…" at bounding box center [450, 218] width 671 height 82
drag, startPoint x: 400, startPoint y: 199, endPoint x: 238, endPoint y: 199, distance: 161.1
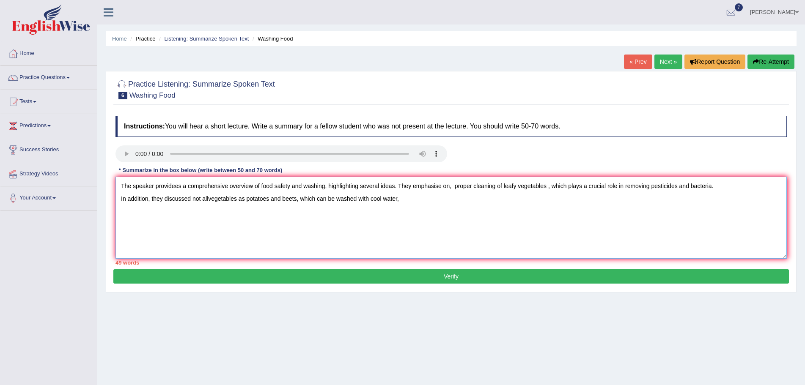
click at [238, 199] on textarea "The speaker providees a comprehensive overview of food safety and washing, high…" at bounding box center [450, 218] width 671 height 82
click at [304, 197] on textarea "The speaker provides a comprehensive overview of food safety and washing, highl…" at bounding box center [450, 218] width 671 height 82
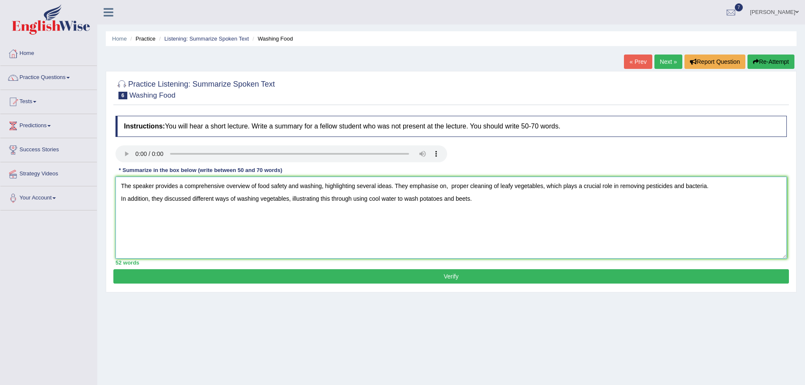
click at [367, 200] on textarea "The speaker provides a comprehensive overview of food safety and washing, highl…" at bounding box center [450, 218] width 671 height 82
click at [425, 198] on textarea "The speaker provides a comprehensive overview of food safety and washing, highl…" at bounding box center [450, 218] width 671 height 82
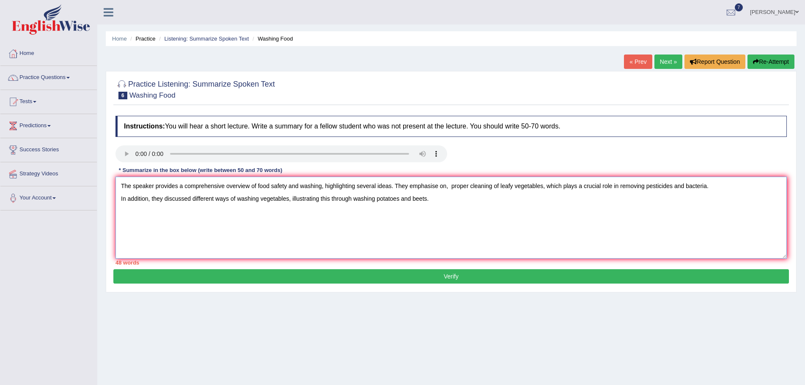
click at [431, 197] on textarea "The speaker provides a comprehensive overview of food safety and washing, highl…" at bounding box center [450, 218] width 671 height 82
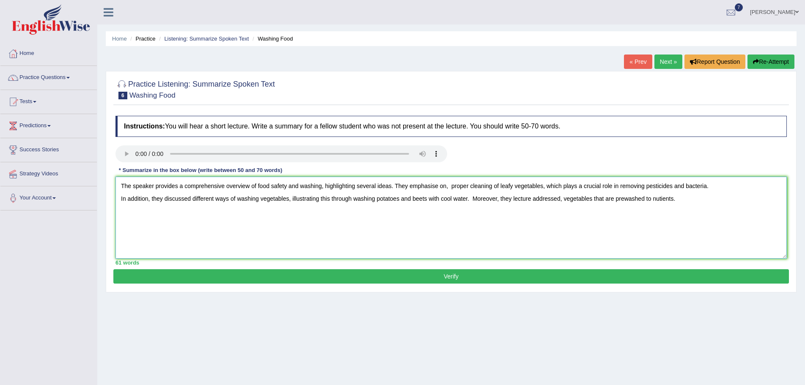
click at [510, 200] on textarea "The speaker provides a comprehensive overview of food safety and washing, highl…" at bounding box center [450, 218] width 671 height 82
click at [640, 199] on textarea "The speaker provides a comprehensive overview of food safety and washing, highl…" at bounding box center [450, 218] width 671 height 82
click at [671, 197] on textarea "The speaker provides a comprehensive overview of food safety and washing, highl…" at bounding box center [450, 218] width 671 height 82
click at [715, 200] on textarea "The speaker provides a comprehensive overview of food safety and washing, highl…" at bounding box center [450, 218] width 671 height 82
click at [679, 200] on textarea "The speaker provides a comprehensive overview of food safety and washing, highl…" at bounding box center [450, 218] width 671 height 82
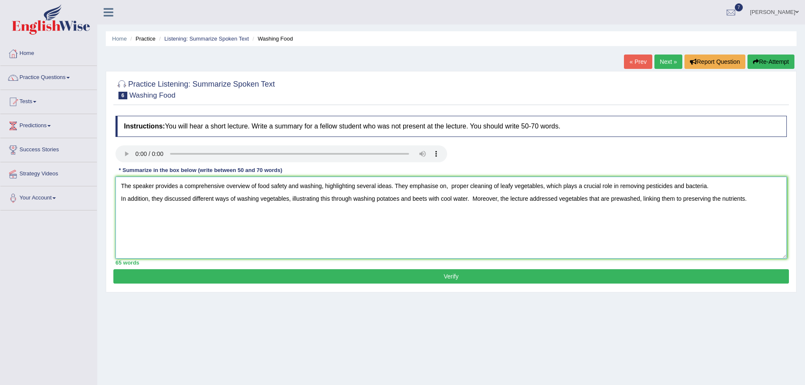
click at [748, 198] on textarea "The speaker provides a comprehensive overview of food safety and washing, highl…" at bounding box center [450, 218] width 671 height 82
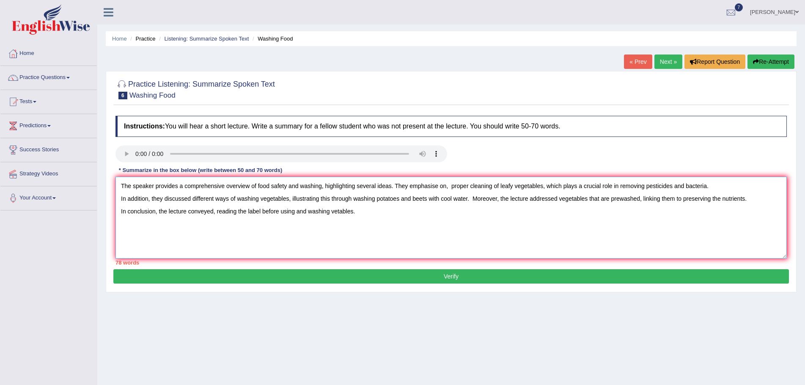
click at [216, 212] on textarea "The speaker provides a comprehensive overview of food safety and washing, highl…" at bounding box center [450, 218] width 671 height 82
click at [289, 199] on textarea "The speaker provides a comprehensive overview of food safety and washing, highl…" at bounding box center [450, 218] width 671 height 82
click at [192, 200] on textarea "The speaker provides a comprehensive overview of food safety and washing, highl…" at bounding box center [450, 218] width 671 height 82
click at [343, 199] on textarea "The speaker provides a comprehensive overview of food safety and washing, highl…" at bounding box center [450, 218] width 671 height 82
click at [611, 199] on textarea "The speaker provides a comprehensive overview of food safety and washing, highl…" at bounding box center [450, 218] width 671 height 82
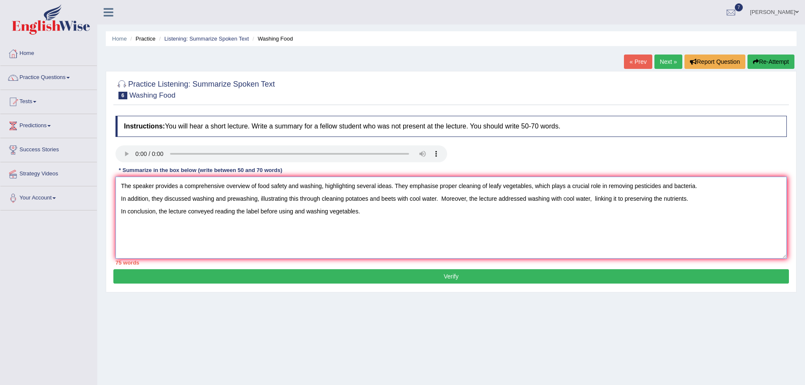
click at [259, 200] on textarea "The speaker provides a comprehensive overview of food safety and washing, highl…" at bounding box center [450, 218] width 671 height 82
click at [485, 200] on textarea "The speaker provides a comprehensive overview of food safety and washing, highl…" at bounding box center [450, 218] width 671 height 82
click at [555, 233] on textarea "The speaker provides a comprehensive overview of food safety and washing, highl…" at bounding box center [450, 218] width 671 height 82
click at [489, 184] on textarea "The speaker provides a comprehensive overview of food safety and washing, highl…" at bounding box center [450, 218] width 671 height 82
click at [456, 186] on textarea "The speaker provides a comprehensive overview of food safety and washing, highl…" at bounding box center [450, 218] width 671 height 82
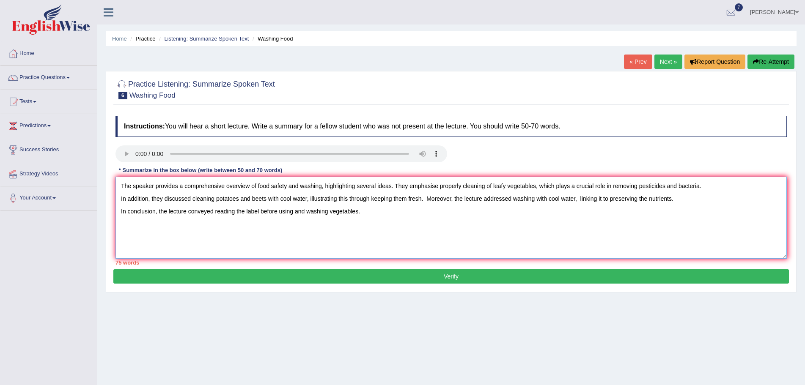
click at [491, 185] on textarea "The speaker provides a comprehensive overview of food safety and washing, highl…" at bounding box center [450, 218] width 671 height 82
click at [245, 213] on textarea "The speaker provides a comprehensive overview of food safety and washing, highl…" at bounding box center [450, 218] width 671 height 82
drag, startPoint x: 241, startPoint y: 214, endPoint x: 242, endPoint y: 219, distance: 5.1
click at [242, 219] on textarea "The speaker provides a comprehensive overview of food safety and washing, highl…" at bounding box center [450, 218] width 671 height 82
click at [352, 212] on textarea "The speaker provides a comprehensive overview of food safety and washing, highl…" at bounding box center [450, 218] width 671 height 82
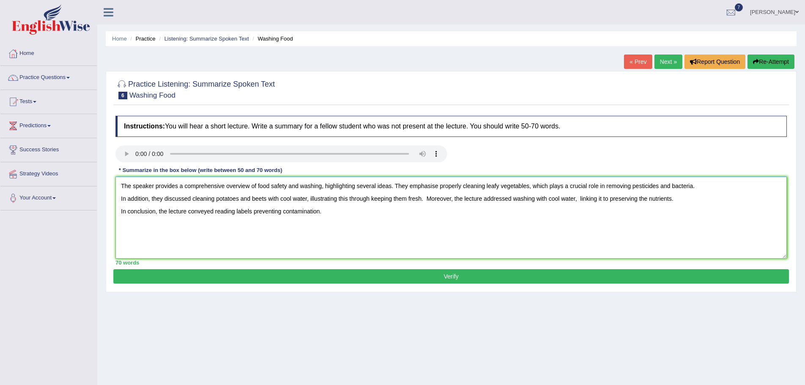
click at [229, 234] on textarea "The speaker provides a comprehensive overview of food safety and washing, highl…" at bounding box center [450, 218] width 671 height 82
click at [281, 213] on textarea "The speaker provides a comprehensive overview of food safety and washing, highl…" at bounding box center [450, 218] width 671 height 82
click at [214, 213] on textarea "The speaker provides a comprehensive overview of food safety and washing, highl…" at bounding box center [450, 218] width 671 height 82
click at [646, 198] on textarea "The speaker provides a comprehensive overview of food safety and washing, highl…" at bounding box center [450, 218] width 671 height 82
click at [554, 235] on textarea "The speaker provides a comprehensive overview of food safety and washing, highl…" at bounding box center [450, 218] width 671 height 82
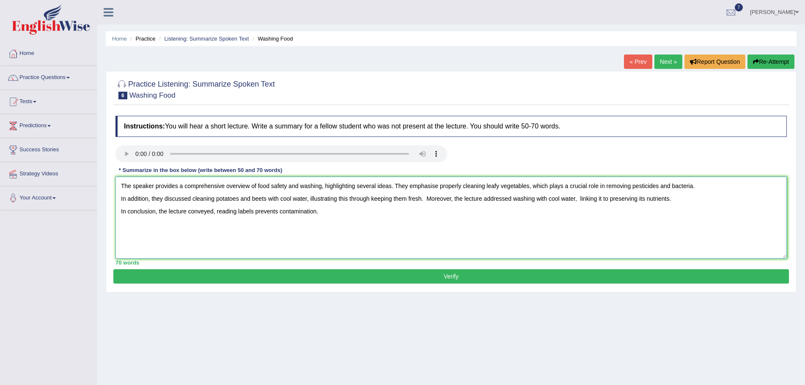
click at [636, 199] on textarea "The speaker provides a comprehensive overview of food safety and washing, highl…" at bounding box center [450, 218] width 671 height 82
click at [644, 198] on textarea "The speaker provides a comprehensive overview of food safety and washing, highl…" at bounding box center [450, 218] width 671 height 82
click at [590, 240] on textarea "The speaker provides a comprehensive overview of food safety and washing, highl…" at bounding box center [450, 218] width 671 height 82
click at [640, 200] on textarea "The speaker provides a comprehensive overview of food safety and washing, highl…" at bounding box center [450, 218] width 671 height 82
click at [286, 236] on textarea "The speaker provides a comprehensive overview of food safety and washing, highl…" at bounding box center [450, 218] width 671 height 82
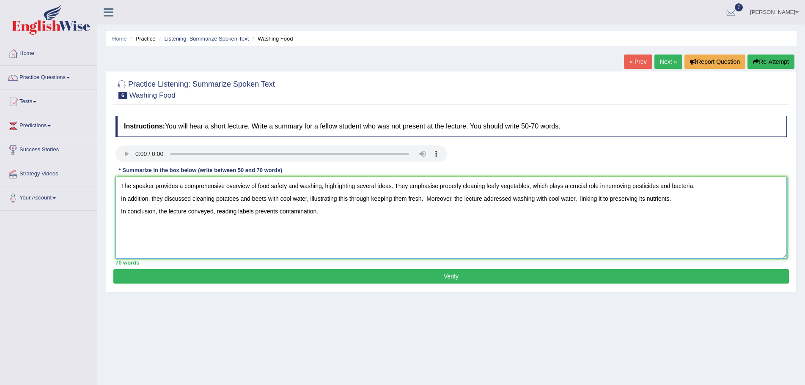
type textarea "The speaker provides a comprehensive overview of food safety and washing, highl…"
click at [401, 272] on button "Verify" at bounding box center [450, 276] width 675 height 14
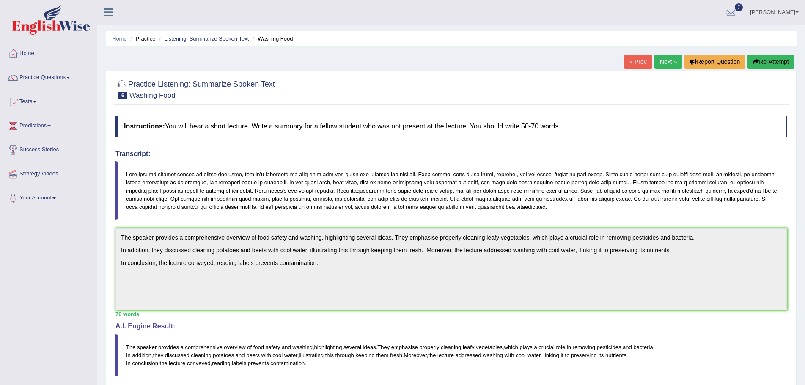
click at [661, 61] on link "Next »" at bounding box center [668, 62] width 28 height 14
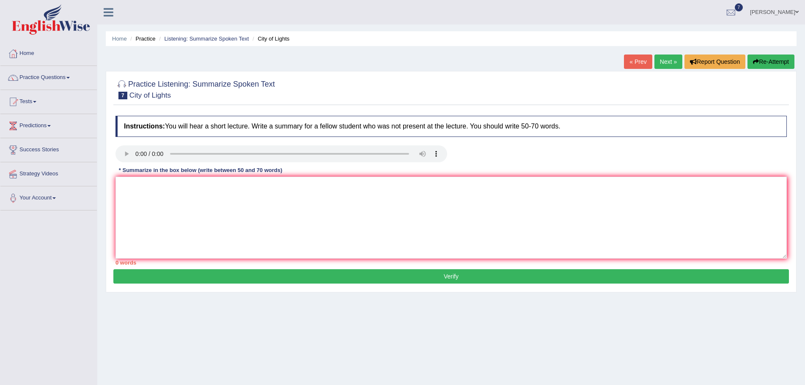
click at [490, 292] on div "Practice Listening: Summarize Spoken Text 7 City of Lights Instructions: You wi…" at bounding box center [451, 182] width 690 height 222
click at [484, 233] on textarea at bounding box center [450, 218] width 671 height 82
click at [581, 354] on div "Home Practice Listening: Summarize Spoken Text City of Lights « Prev Next » Rep…" at bounding box center [450, 211] width 707 height 423
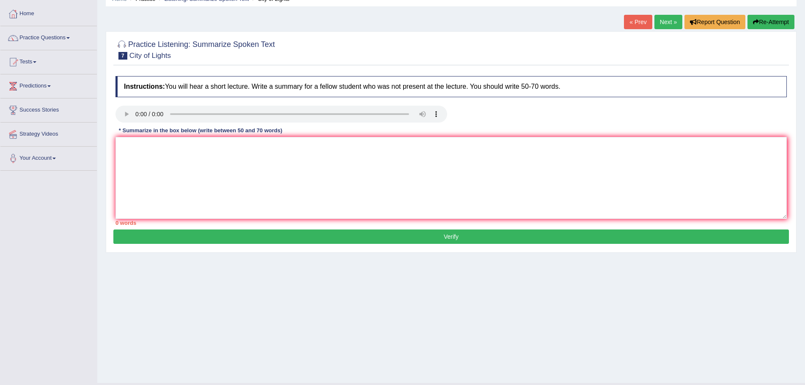
scroll to position [59, 0]
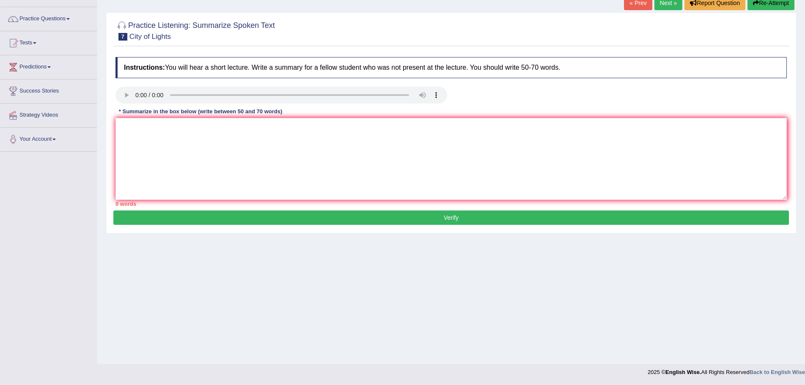
click at [567, 58] on h4 "Instructions: You will hear a short lecture. Write a summary for a fellow stude…" at bounding box center [450, 67] width 671 height 21
click at [477, 159] on textarea at bounding box center [450, 159] width 671 height 82
click at [165, 142] on textarea at bounding box center [450, 159] width 671 height 82
click at [272, 127] on textarea "The speaker provides a comprehensive overview of t" at bounding box center [450, 159] width 671 height 82
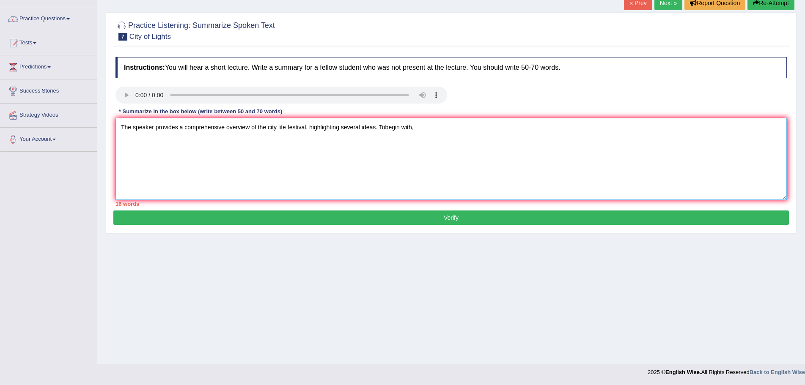
scroll to position [16, 0]
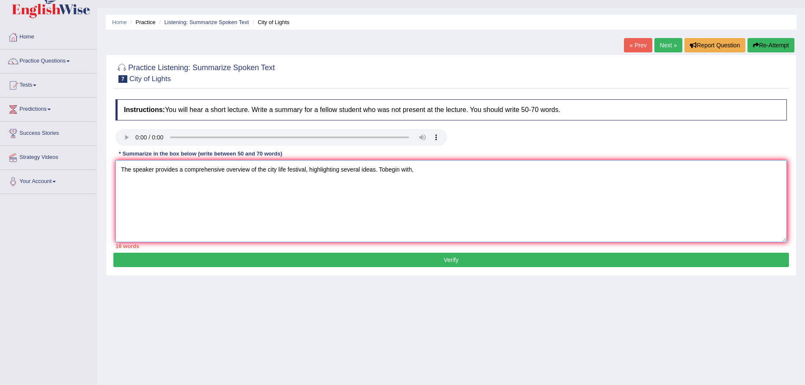
click at [383, 169] on textarea "The speaker provides a comprehensive overview of the city life festival, highli…" at bounding box center [450, 201] width 671 height 82
click at [421, 169] on textarea "The speaker provides a comprehensive overview of the city life festival, highli…" at bounding box center [450, 201] width 671 height 82
click at [308, 171] on textarea "The speaker provides a comprehensive overview of the city life festival, highli…" at bounding box center [450, 201] width 671 height 82
click at [369, 170] on textarea "The speaker provides a comprehensive overview of the city life festival to enco…" at bounding box center [450, 201] width 671 height 82
click at [710, 170] on textarea "The speaker provides a comprehensive overview of the city life festival to enco…" at bounding box center [450, 201] width 671 height 82
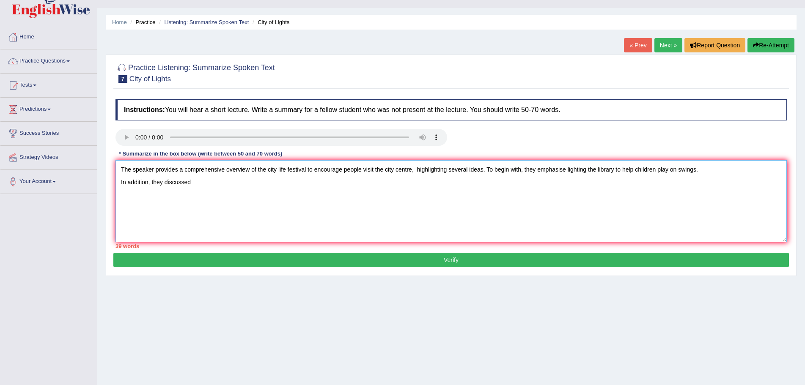
drag, startPoint x: 621, startPoint y: 170, endPoint x: 712, endPoint y: 170, distance: 91.8
click at [712, 170] on textarea "The speaker provides a comprehensive overview of the city life festival to enco…" at bounding box center [450, 201] width 671 height 82
paste textarea "help children play on swings."
click at [701, 170] on textarea "The speaker provides a comprehensive overview of the city life festival to enco…" at bounding box center [450, 201] width 671 height 82
click at [668, 169] on textarea "The speaker provides a comprehensive overview of the city life festival to enco…" at bounding box center [450, 201] width 671 height 82
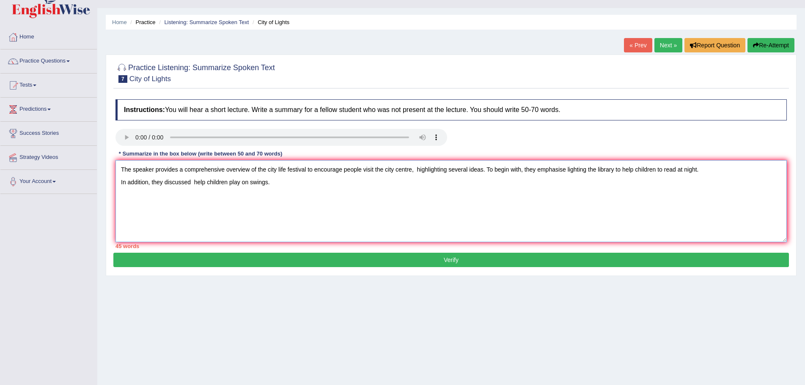
click at [191, 184] on textarea "The speaker provides a comprehensive overview of the city life festival to enco…" at bounding box center [450, 201] width 671 height 82
click at [196, 184] on textarea "The speaker provides a comprehensive overview of the city life festival to enco…" at bounding box center [450, 201] width 671 height 82
click at [203, 183] on textarea "The speaker provides a comprehensive overview of the city life festival to enco…" at bounding box center [450, 201] width 671 height 82
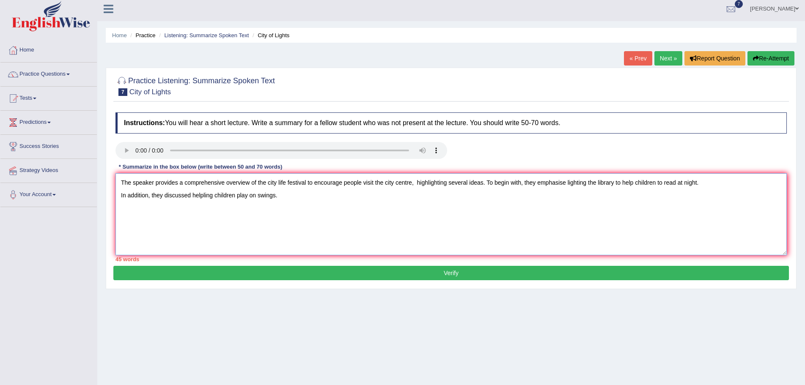
scroll to position [0, 0]
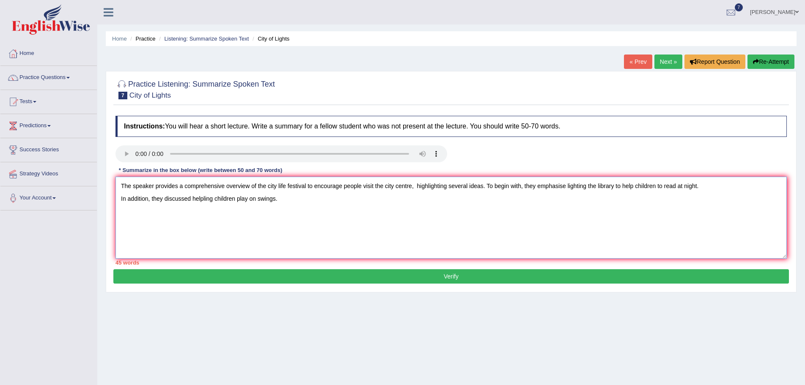
click at [286, 203] on textarea "The speaker provides a comprehensive overview of the city life festival to enco…" at bounding box center [450, 218] width 671 height 82
click at [614, 184] on textarea "The speaker provides a comprehensive overview of the city life festival to enco…" at bounding box center [450, 218] width 671 height 82
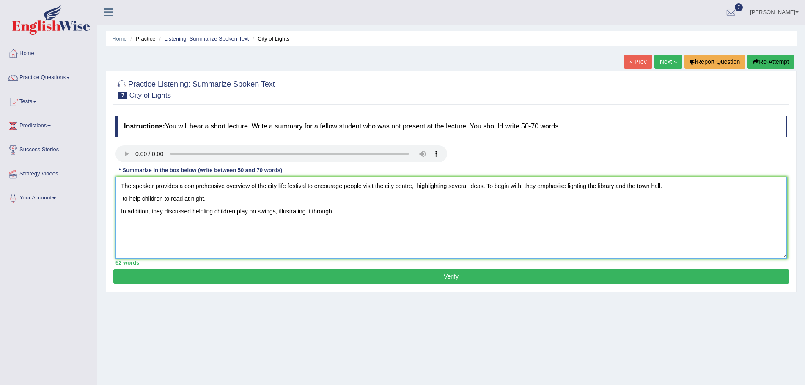
drag, startPoint x: 206, startPoint y: 199, endPoint x: 117, endPoint y: 199, distance: 89.6
click at [117, 199] on textarea "The speaker provides a comprehensive overview of the city life festival to enco…" at bounding box center [450, 218] width 671 height 82
click at [193, 214] on textarea "The speaker provides a comprehensive overview of the city life festival to enco…" at bounding box center [450, 218] width 671 height 82
paste textarea "to help children to read at night."
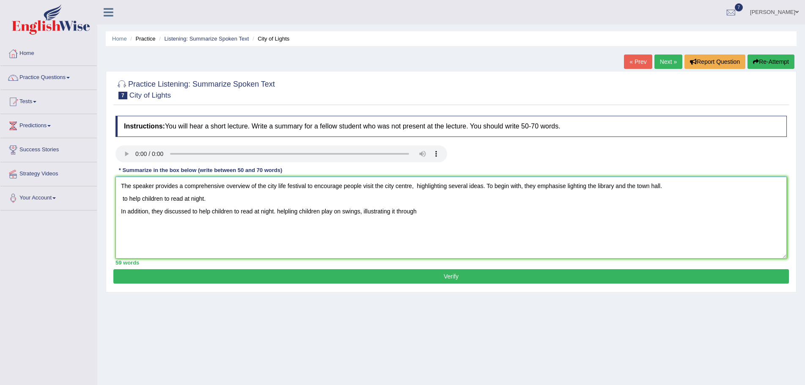
click at [211, 214] on textarea "The speaker provides a comprehensive overview of the city life festival to enco…" at bounding box center [450, 218] width 671 height 82
drag, startPoint x: 342, startPoint y: 212, endPoint x: 256, endPoint y: 211, distance: 85.8
click at [256, 211] on textarea "The speaker provides a comprehensive overview of the city life festival to enco…" at bounding box center [450, 218] width 671 height 82
click at [252, 236] on textarea "The speaker provides a comprehensive overview of the city life festival to enco…" at bounding box center [450, 218] width 671 height 82
click at [256, 213] on textarea "The speaker provides a comprehensive overview of the city life festival to enco…" at bounding box center [450, 218] width 671 height 82
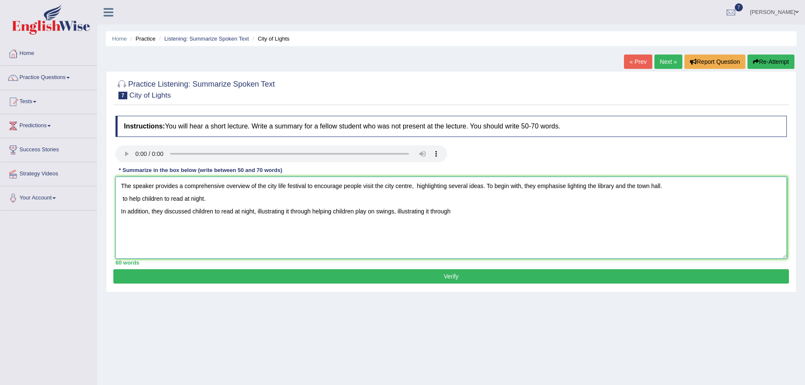
drag, startPoint x: 452, startPoint y: 211, endPoint x: 399, endPoint y: 216, distance: 52.7
click at [399, 216] on textarea "The speaker provides a comprehensive overview of the city life festival to enco…" at bounding box center [450, 218] width 671 height 82
click at [488, 211] on textarea "The speaker provides a comprehensive overview of the city life festival to enco…" at bounding box center [450, 218] width 671 height 82
click at [493, 211] on textarea "The speaker provides a comprehensive overview of the city life festival to enco…" at bounding box center [450, 218] width 671 height 82
click at [620, 210] on textarea "The speaker provides a comprehensive overview of the city life festival to enco…" at bounding box center [450, 218] width 671 height 82
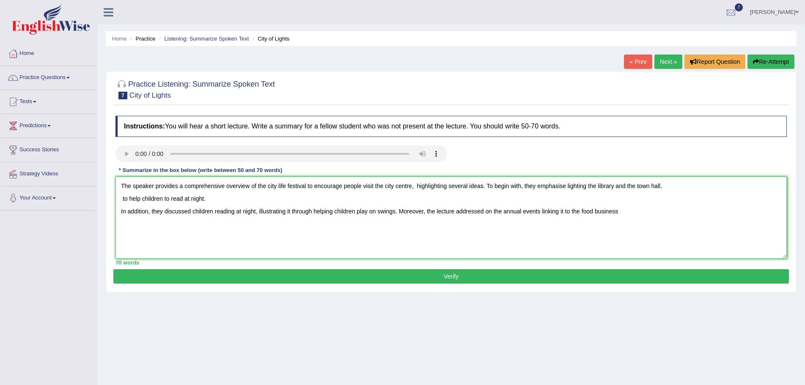
click at [581, 213] on textarea "The speaker provides a comprehensive overview of the city life festival to enco…" at bounding box center [450, 218] width 671 height 82
click at [610, 212] on textarea "The speaker provides a comprehensive overview of the city life festival to enco…" at bounding box center [450, 218] width 671 height 82
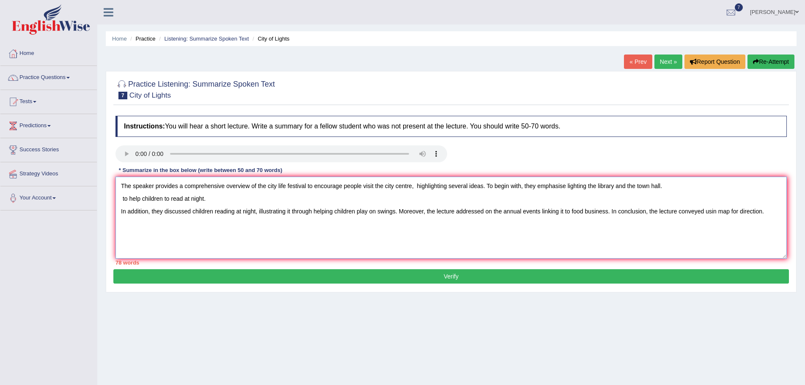
drag, startPoint x: 211, startPoint y: 198, endPoint x: 110, endPoint y: 203, distance: 100.7
click at [110, 203] on div "Practice Listening: Summarize Spoken Text 7 City of Lights Instructions: You wi…" at bounding box center [451, 182] width 690 height 222
click at [314, 186] on textarea "The speaker provides a comprehensive overview of the city life festival to enco…" at bounding box center [450, 218] width 671 height 82
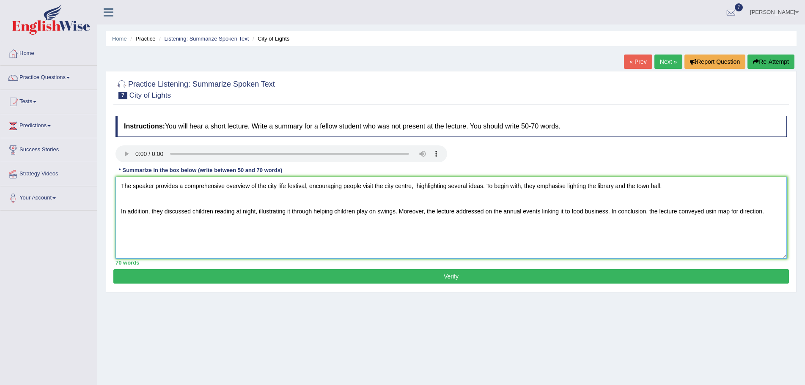
drag, startPoint x: 413, startPoint y: 185, endPoint x: 309, endPoint y: 189, distance: 103.7
click at [309, 189] on textarea "The speaker provides a comprehensive overview of the city life festival, encour…" at bounding box center [450, 218] width 671 height 82
click at [558, 186] on textarea "The speaker provides a comprehensive overview of the city life festival, highli…" at bounding box center [450, 218] width 671 height 82
paste textarea "encouraging people visit the city centre,"
drag, startPoint x: 557, startPoint y: 186, endPoint x: 512, endPoint y: 187, distance: 45.3
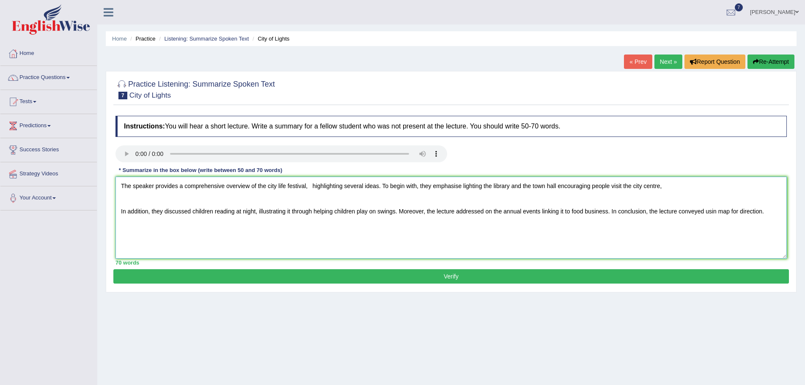
click at [512, 187] on textarea "The speaker provides a comprehensive overview of the city life festival, highli…" at bounding box center [450, 218] width 671 height 82
click at [582, 186] on textarea "The speaker provides a comprehensive overview of the city life festival, highli…" at bounding box center [450, 218] width 671 height 82
click at [549, 185] on textarea "The speaker provides a comprehensive overview of the city life festival, highli…" at bounding box center [450, 218] width 671 height 82
click at [312, 186] on textarea "The speaker provides a comprehensive overview of the city life festival, highli…" at bounding box center [450, 218] width 671 height 82
click at [532, 212] on textarea "The speaker provides a comprehensive overview of the city life festival, highli…" at bounding box center [450, 218] width 671 height 82
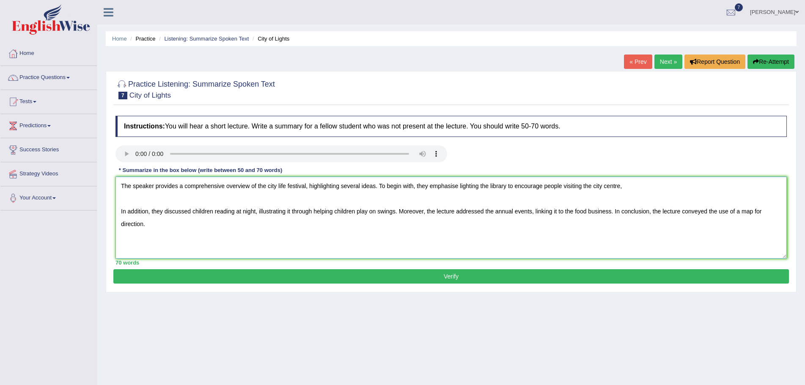
type textarea "The speaker provides a comprehensive overview of the city life festival, highli…"
click at [462, 277] on button "Verify" at bounding box center [450, 276] width 675 height 14
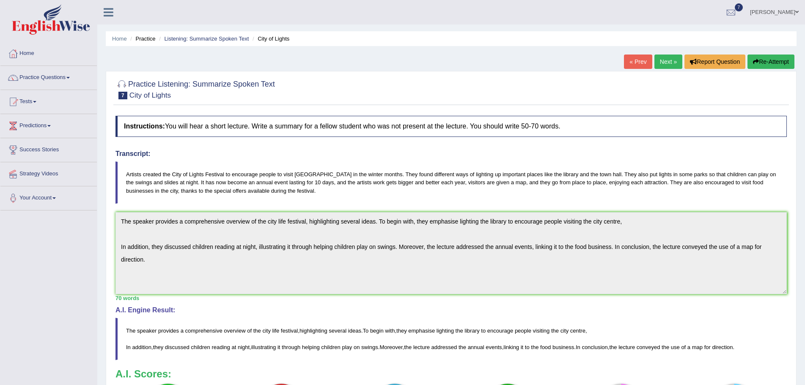
drag, startPoint x: 661, startPoint y: 60, endPoint x: 663, endPoint y: 66, distance: 5.2
click at [662, 60] on link "Next »" at bounding box center [668, 62] width 28 height 14
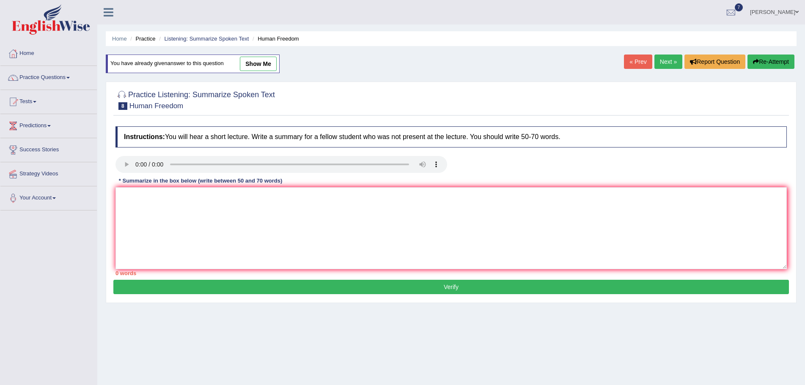
scroll to position [42, 0]
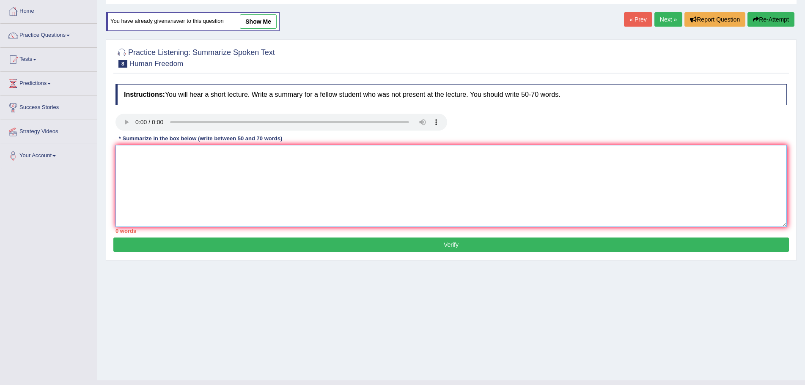
click at [135, 163] on textarea at bounding box center [450, 186] width 671 height 82
type textarea "t"
click at [336, 154] on textarea "The speaker provided a comprehensive overview of the change in human freedom in…" at bounding box center [450, 186] width 671 height 82
click at [372, 154] on textarea "The speaker provided a comprehensive overview of the change in human freedom in…" at bounding box center [450, 186] width 671 height 82
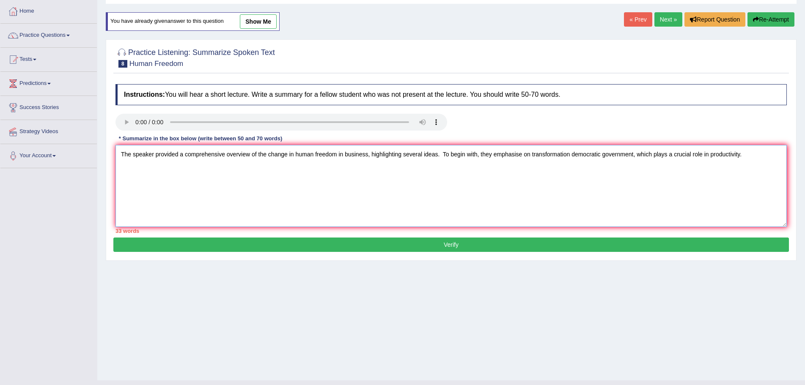
click at [549, 157] on textarea "The speaker provided a comprehensive overview of the change in human freedom in…" at bounding box center [450, 186] width 671 height 82
click at [543, 154] on textarea "The speaker provided a comprehensive overview of the change in human freedom in…" at bounding box center [450, 186] width 671 height 82
click at [744, 157] on textarea "The speaker provided a comprehensive overview of the change in human freedom in…" at bounding box center [450, 186] width 671 height 82
click at [346, 167] on textarea "The speaker provided a comprehensive overview of the change in human freedom in…" at bounding box center [450, 186] width 671 height 82
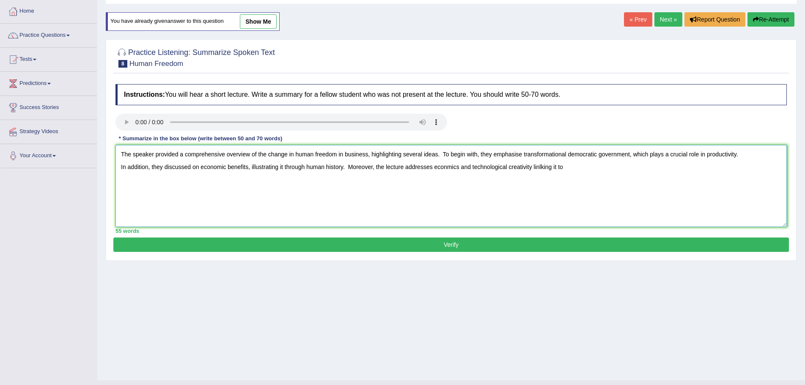
click at [459, 169] on textarea "The speaker provided a comprehensive overview of the change in human freedom in…" at bounding box center [450, 186] width 671 height 82
click at [572, 166] on textarea "The speaker provided a comprehensive overview of the change in human freedom in…" at bounding box center [450, 186] width 671 height 82
click at [568, 168] on textarea "The speaker provided a comprehensive overview of the change in human freedom in…" at bounding box center [450, 186] width 671 height 82
click at [618, 166] on textarea "The speaker provided a comprehensive overview of the change in human freedom in…" at bounding box center [450, 186] width 671 height 82
click at [545, 166] on textarea "The speaker provided a comprehensive overview of the change in human freedom in…" at bounding box center [450, 186] width 671 height 82
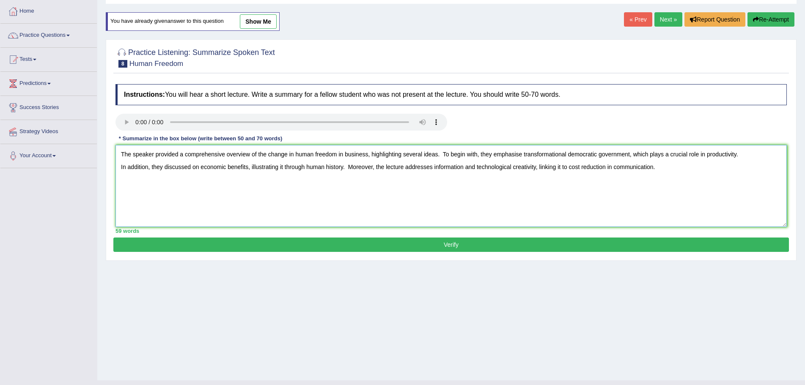
drag, startPoint x: 667, startPoint y: 167, endPoint x: 660, endPoint y: 172, distance: 8.3
click at [667, 167] on textarea "The speaker provided a comprehensive overview of the change in human freedom in…" at bounding box center [450, 186] width 671 height 82
click at [307, 181] on textarea "The speaker provided a comprehensive overview of the change in human freedom in…" at bounding box center [450, 186] width 671 height 82
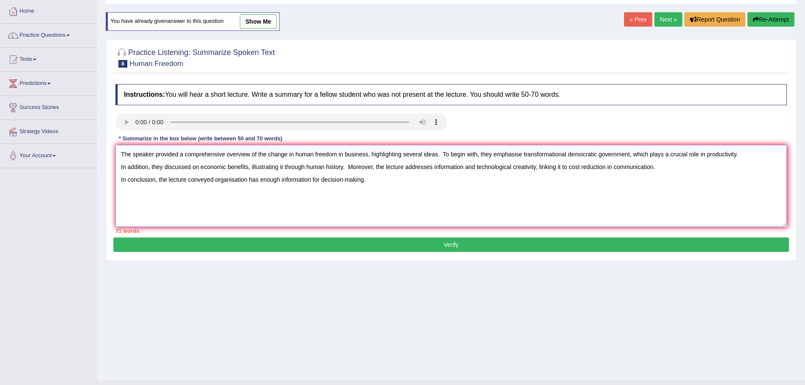
click at [479, 166] on textarea "The speaker provided a comprehensive overview of the change in human freedom in…" at bounding box center [450, 186] width 671 height 82
click at [474, 167] on textarea "The speaker provided a comprehensive overview of the change in human freedom in…" at bounding box center [450, 186] width 671 height 82
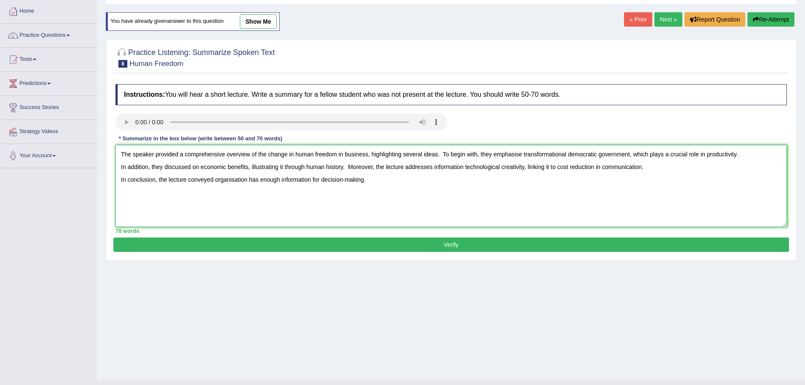
click at [247, 180] on textarea "The speaker provided a comprehensive overview of the change in human freedom in…" at bounding box center [450, 186] width 671 height 82
click at [265, 180] on textarea "The speaker provided a comprehensive overview of the change in human freedom in…" at bounding box center [450, 186] width 671 height 82
click at [267, 157] on textarea "The speaker provided a comprehensive overview of the change in human freedom in…" at bounding box center [450, 186] width 671 height 82
click at [200, 166] on textarea "The speaker provided a comprehensive overview of the change in human freedom in…" at bounding box center [450, 186] width 671 height 82
click at [274, 167] on textarea "The speaker provided a comprehensive overview of the change in human freedom in…" at bounding box center [450, 186] width 671 height 82
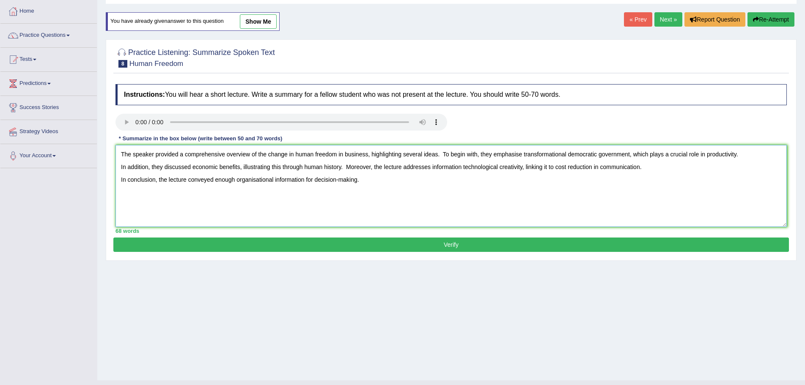
type textarea "The speaker provided a comprehensive overview of the change in human freedom in…"
click at [453, 244] on button "Verify" at bounding box center [450, 245] width 675 height 14
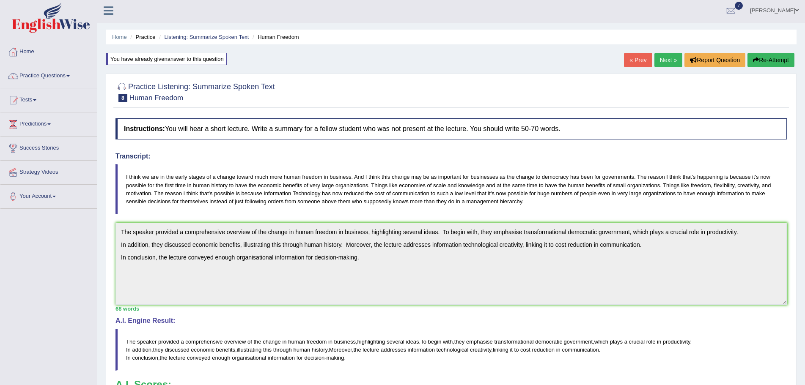
scroll to position [0, 0]
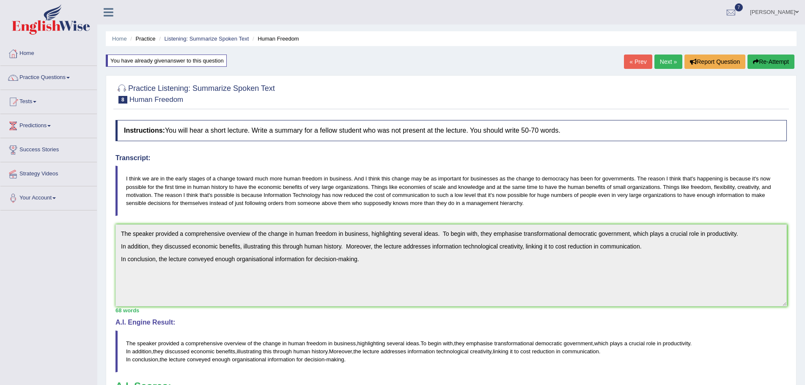
drag, startPoint x: 797, startPoint y: 0, endPoint x: 557, endPoint y: 14, distance: 240.6
click at [557, 14] on ul "[PERSON_NAME] Toggle navigation Username: Mugwunali Access Type: Online Subscri…" at bounding box center [557, 12] width 495 height 24
